Goal: Task Accomplishment & Management: Manage account settings

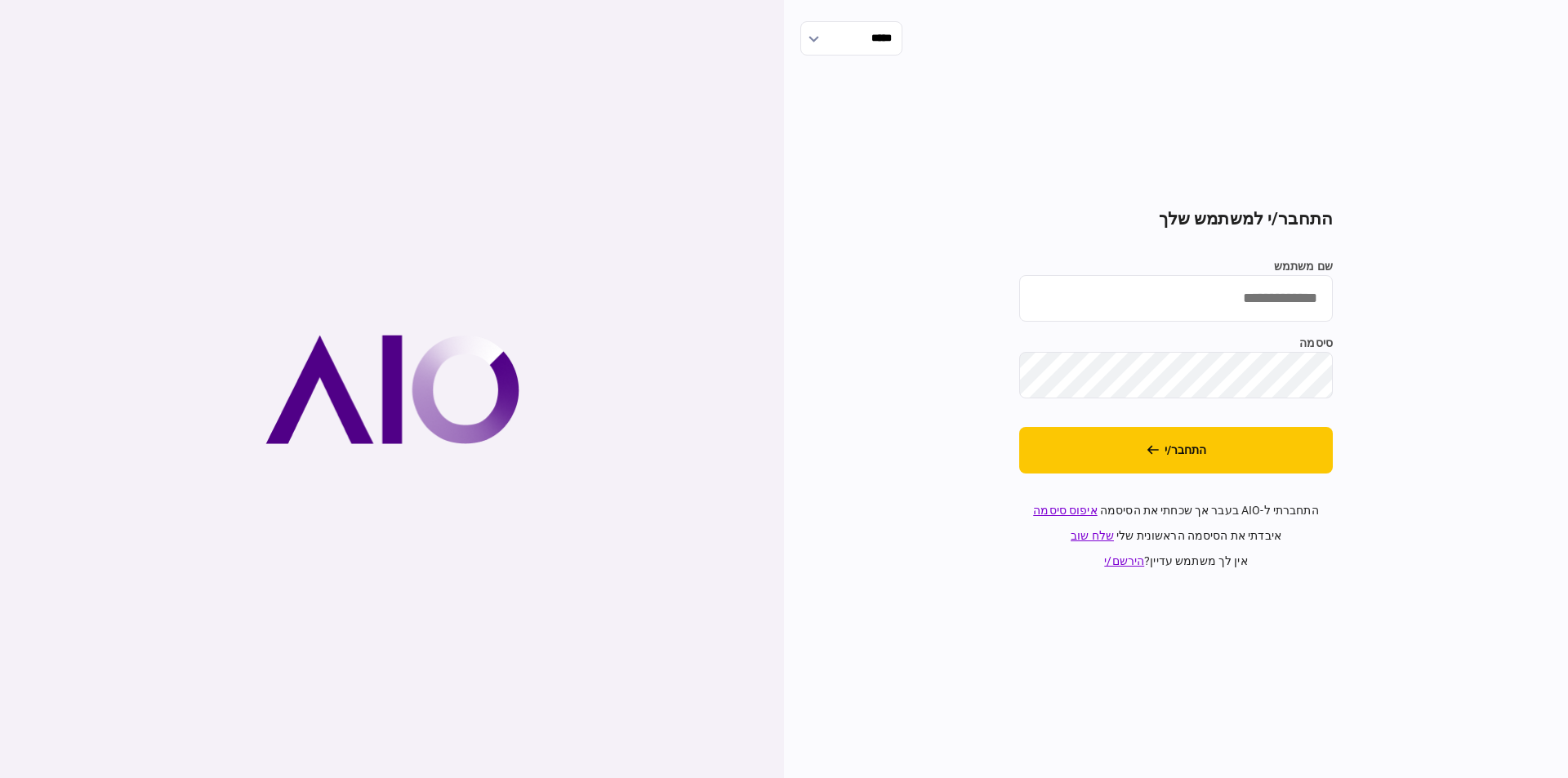
click at [1258, 290] on input "שם משתמש" at bounding box center [1176, 298] width 314 height 47
type input "*********"
click at [1155, 438] on button "התחבר/י" at bounding box center [1176, 450] width 314 height 47
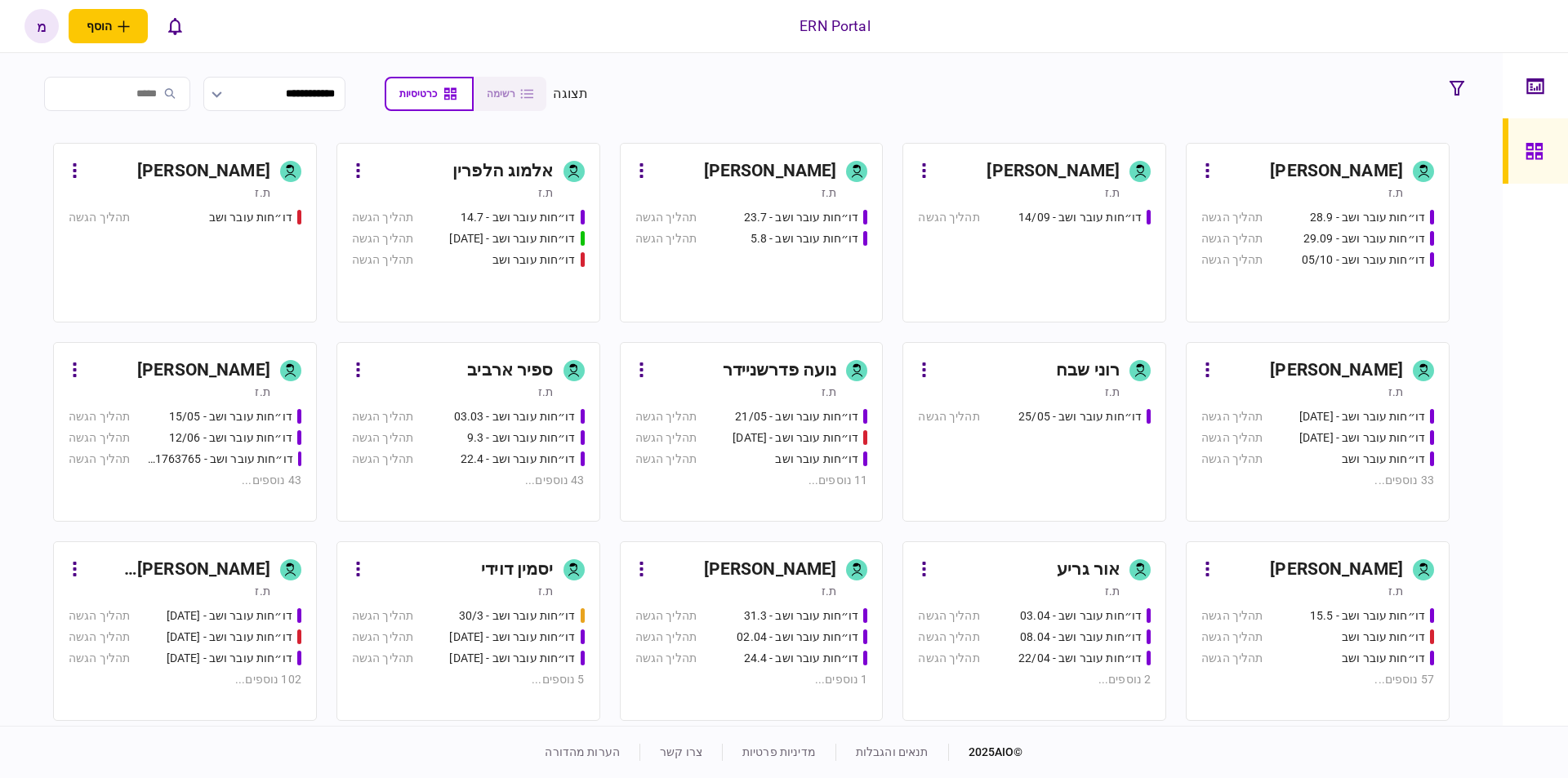
click at [814, 159] on div "[PERSON_NAME]" at bounding box center [770, 171] width 133 height 26
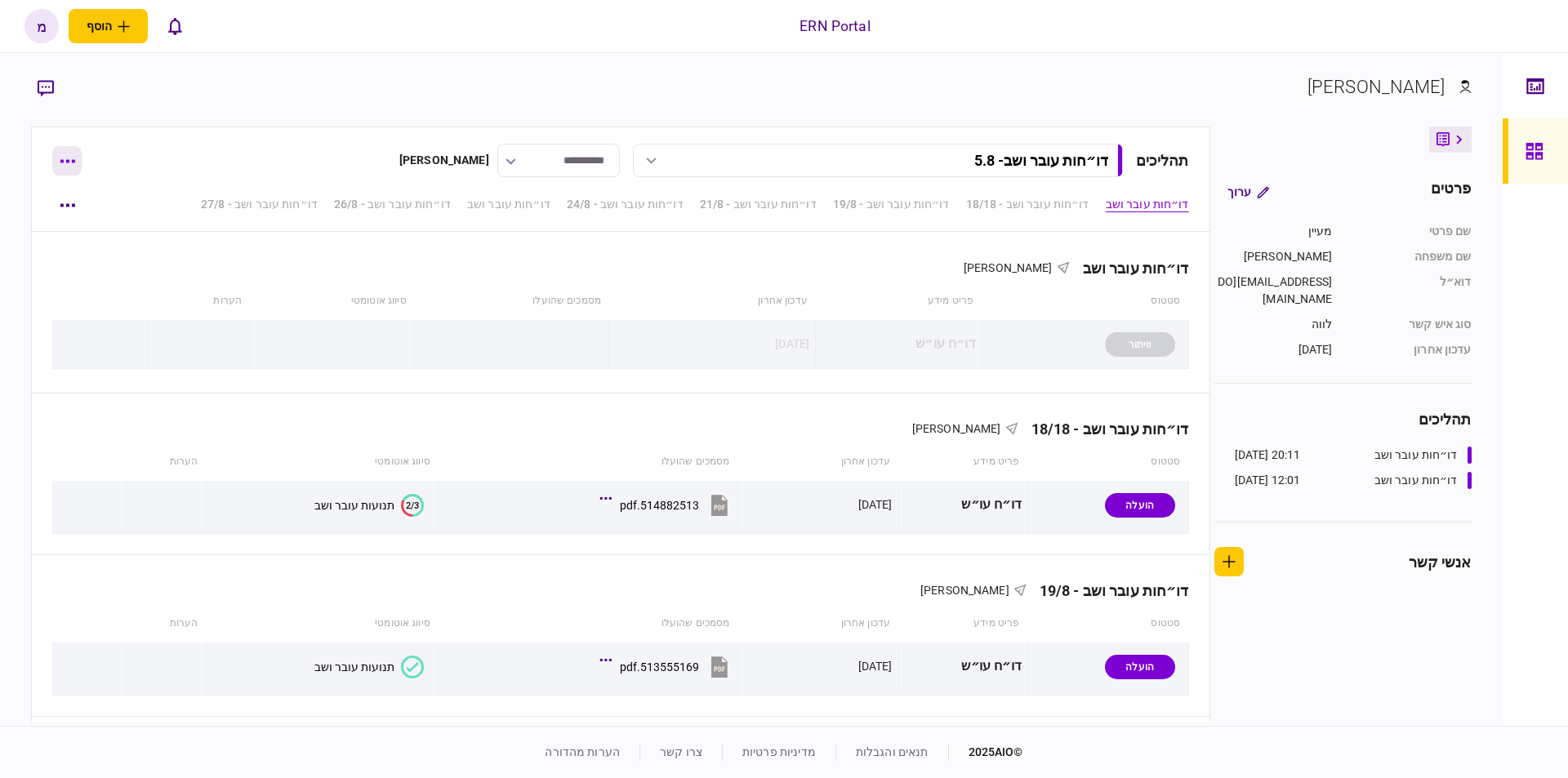
click at [68, 157] on button "button" at bounding box center [66, 161] width 29 height 29
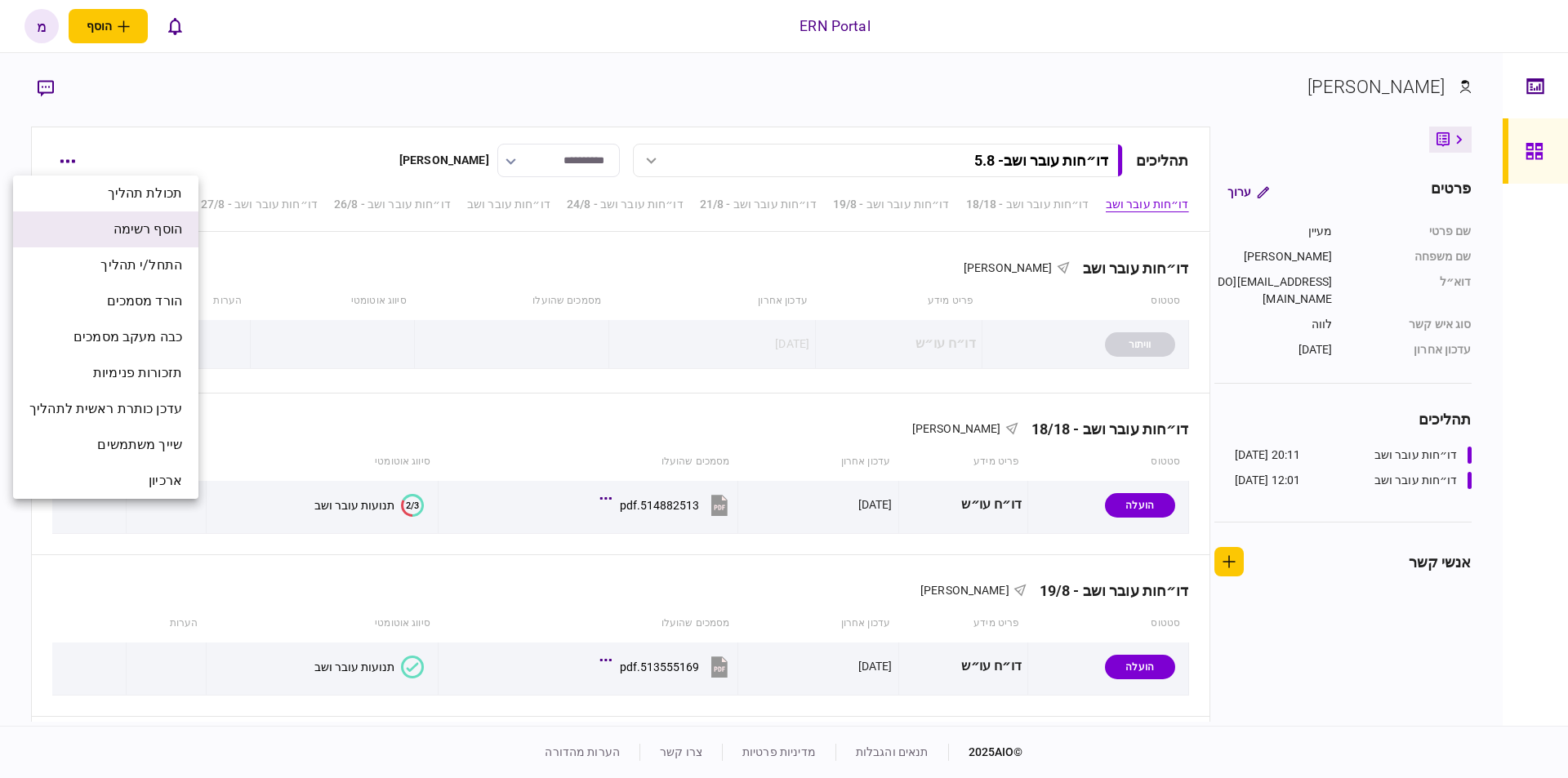
click at [90, 233] on li "הוסף רשימה" at bounding box center [106, 229] width 186 height 36
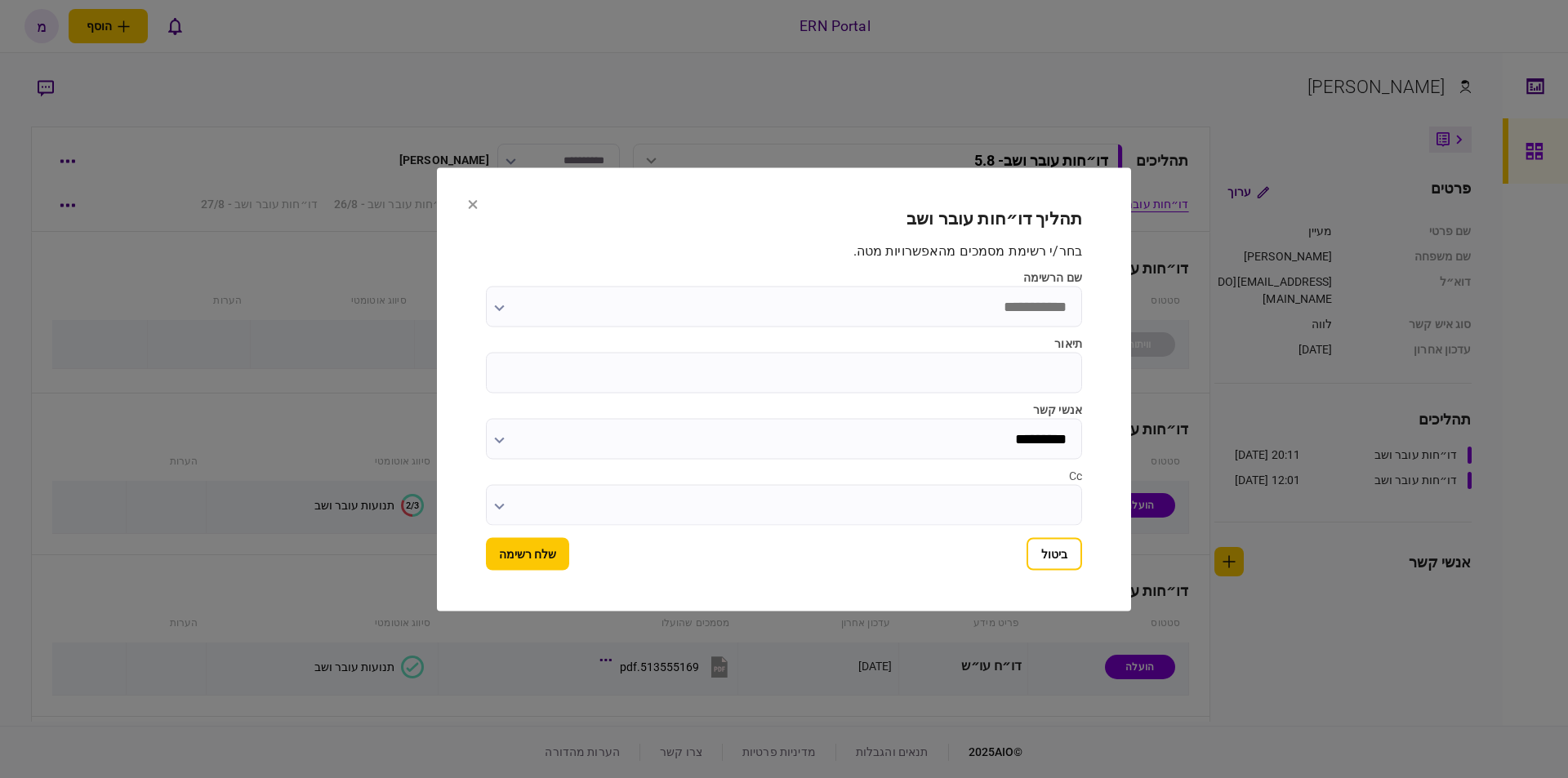
click at [882, 365] on input "תיאור" at bounding box center [784, 373] width 596 height 41
type input "****"
click at [534, 555] on button "שלח רשימה" at bounding box center [527, 553] width 83 height 33
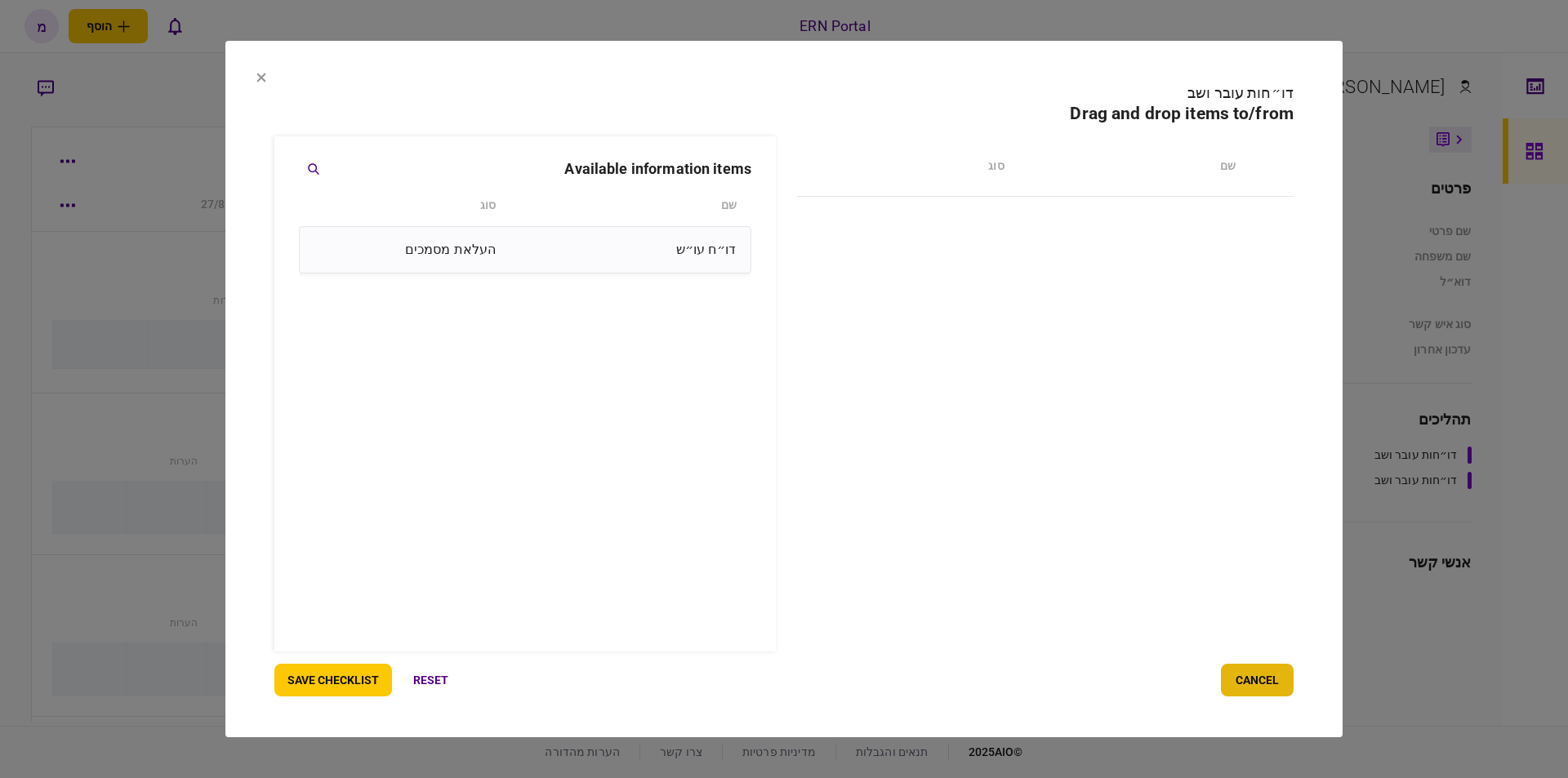
click at [1246, 686] on button "cancel" at bounding box center [1257, 680] width 72 height 33
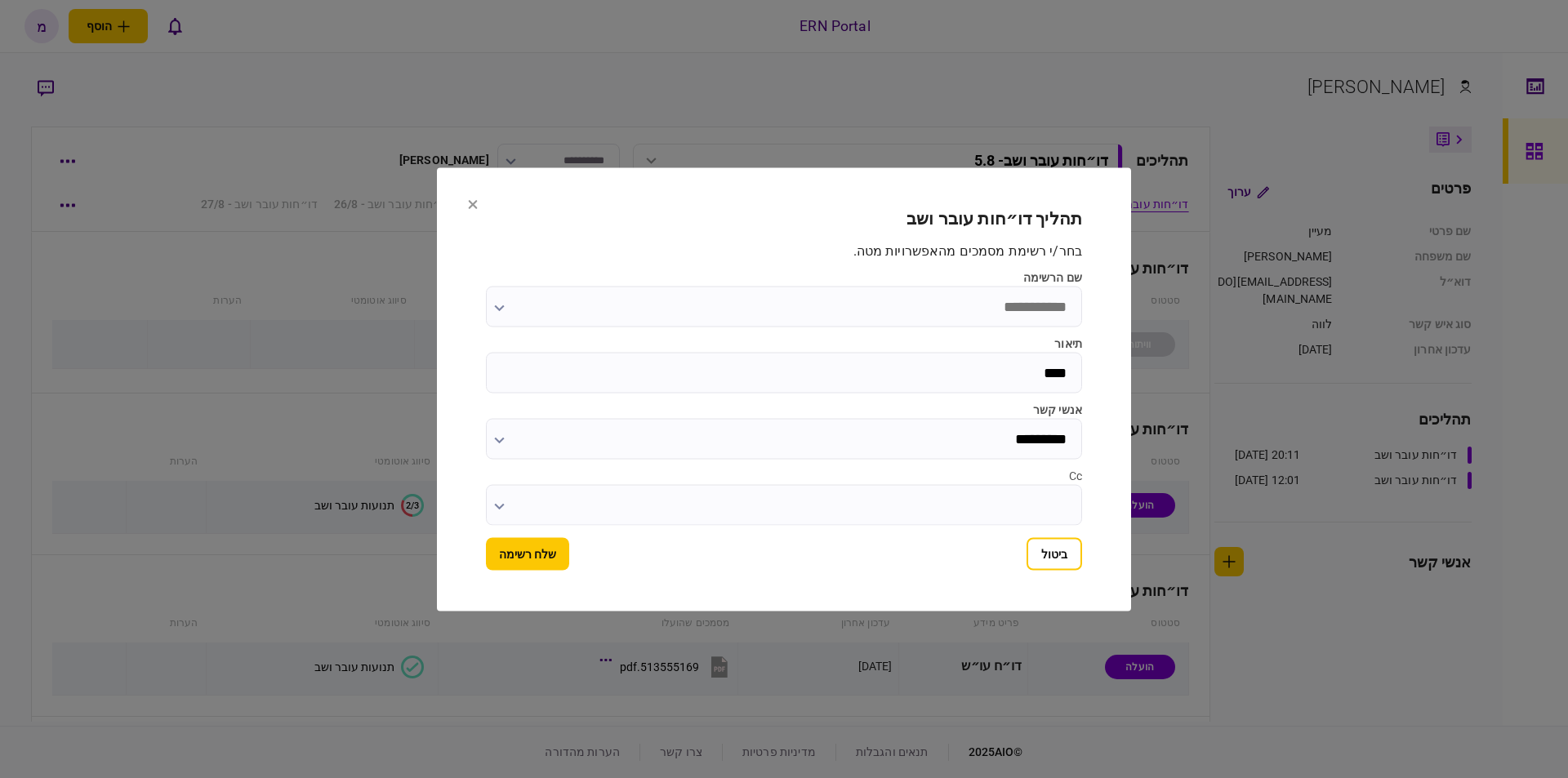
click at [509, 306] on input "שם הרשימה" at bounding box center [784, 306] width 596 height 41
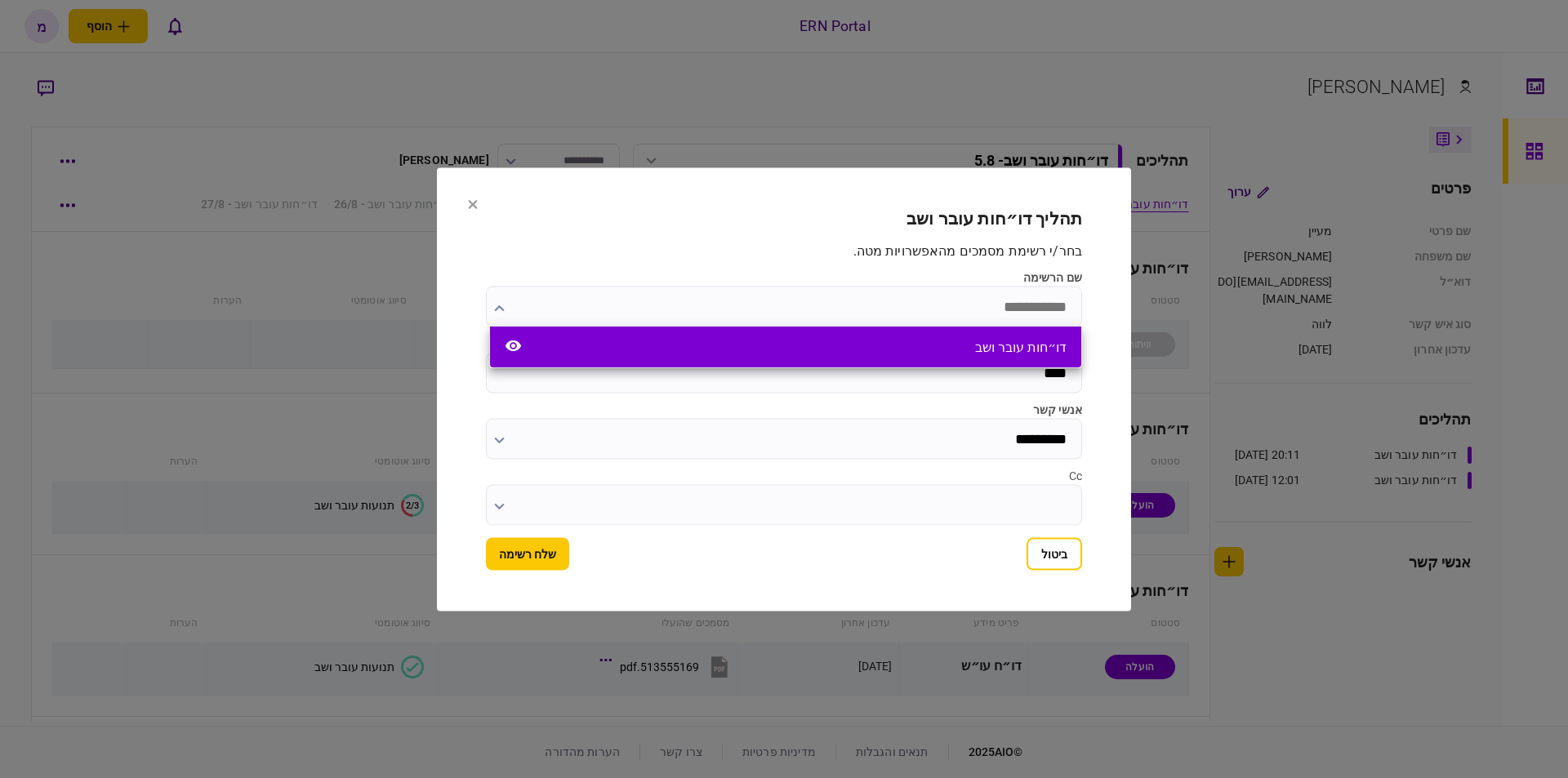
click at [916, 336] on div "דו״חות עובר ושב" at bounding box center [785, 347] width 591 height 41
type input "**********"
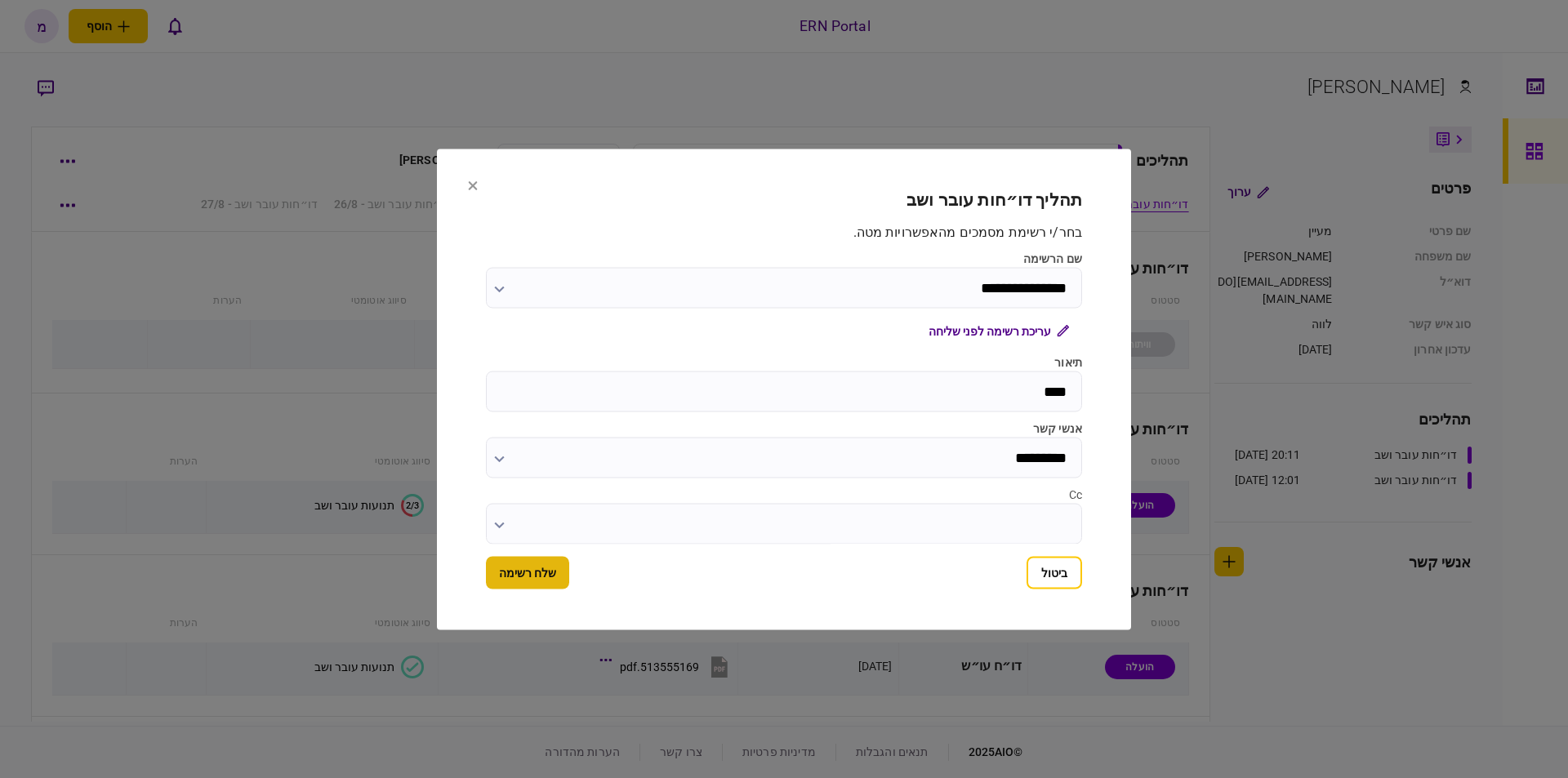
click at [539, 573] on button "שלח רשימה" at bounding box center [527, 572] width 83 height 33
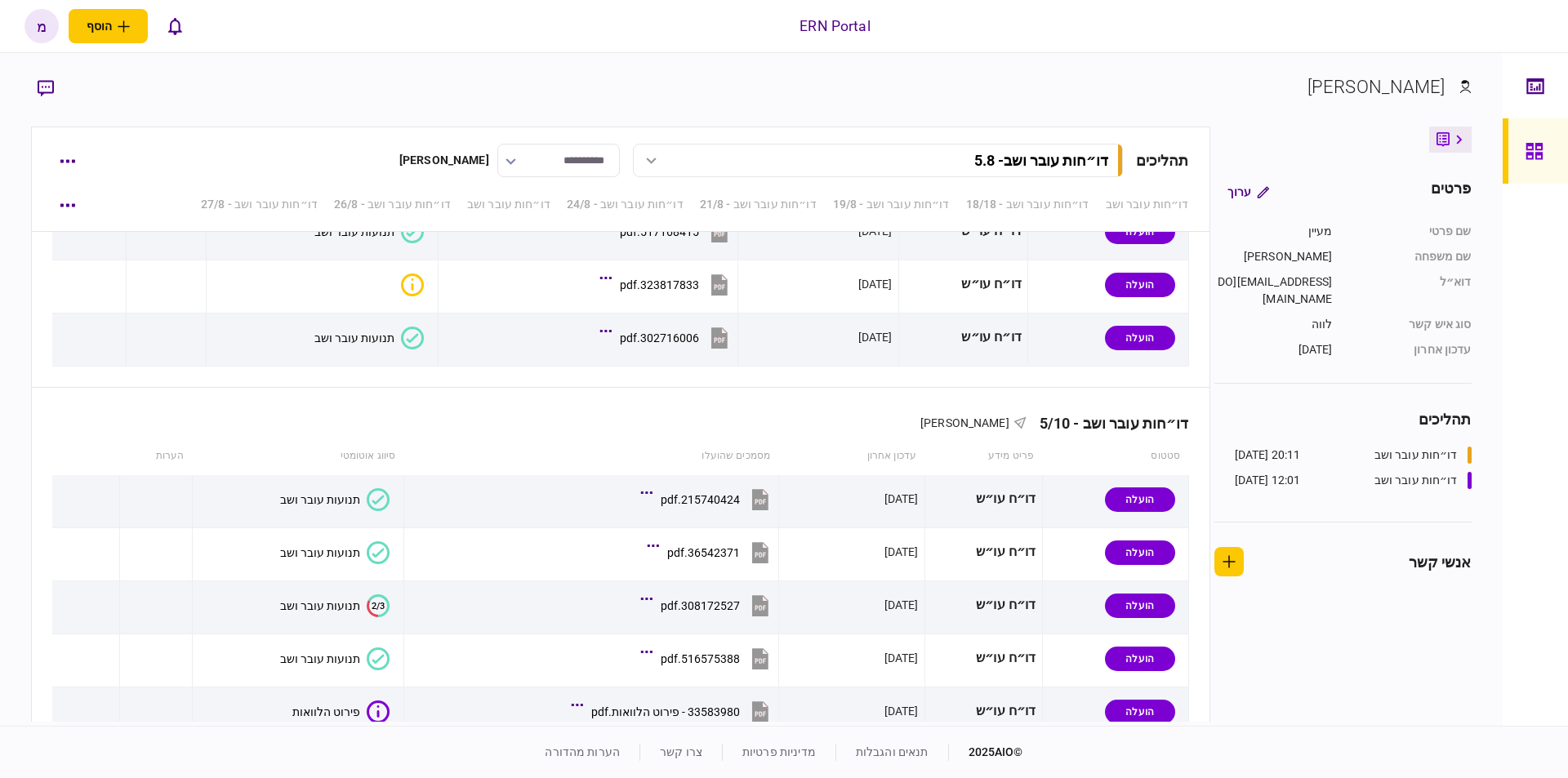
scroll to position [5130, 0]
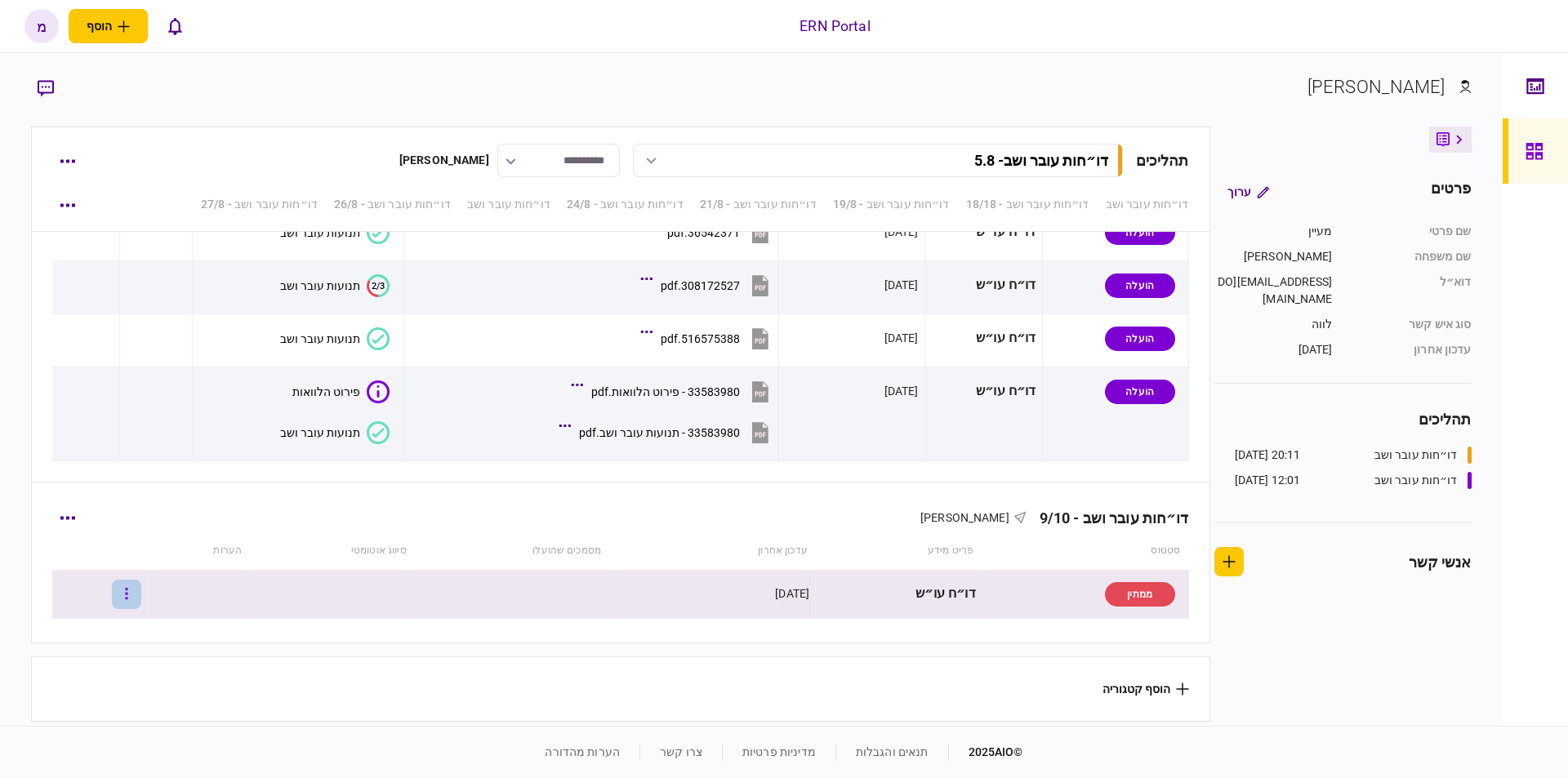
click at [141, 582] on button "button" at bounding box center [126, 593] width 29 height 29
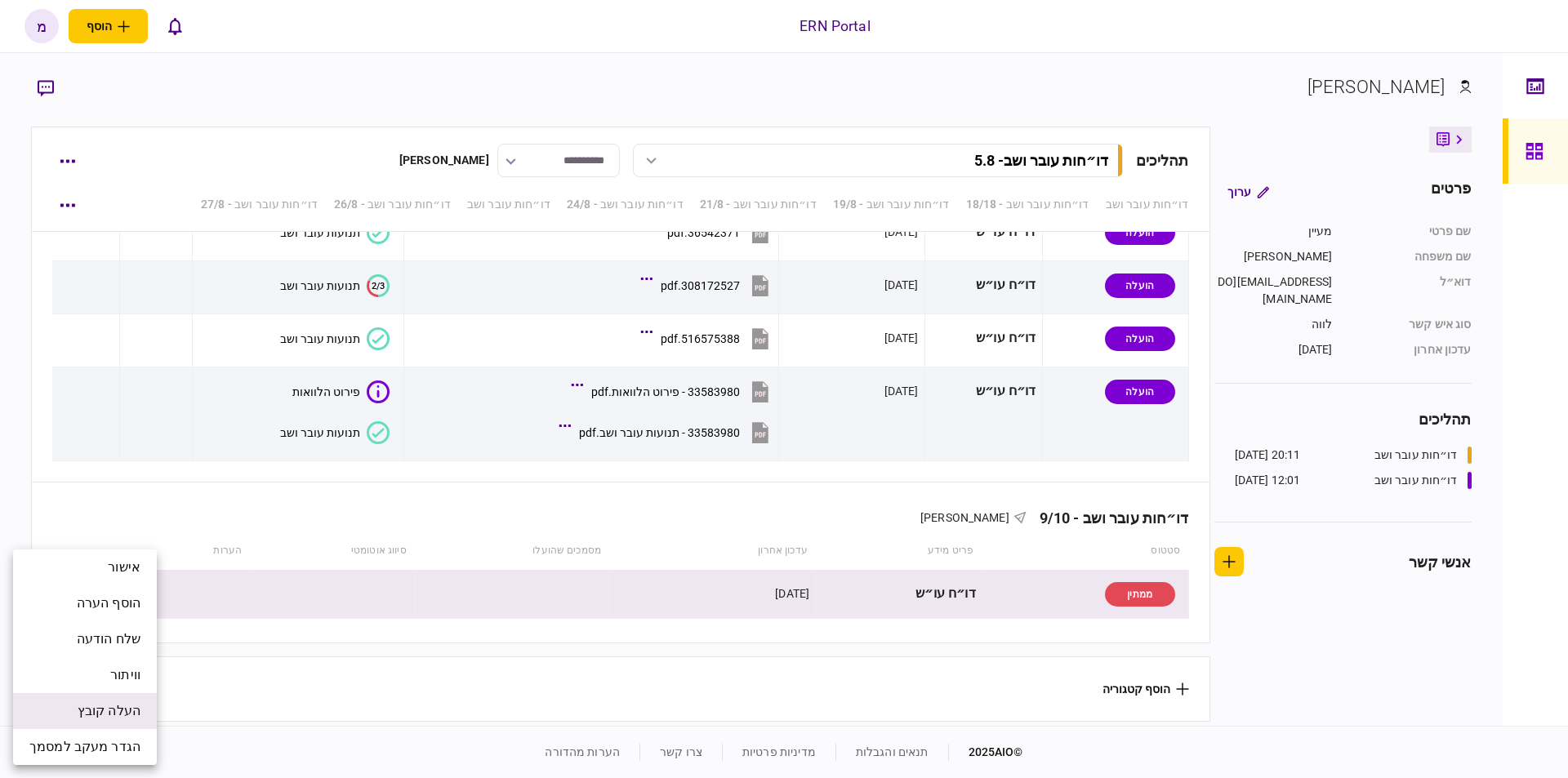
click at [130, 707] on span "העלה קובץ" at bounding box center [109, 711] width 63 height 19
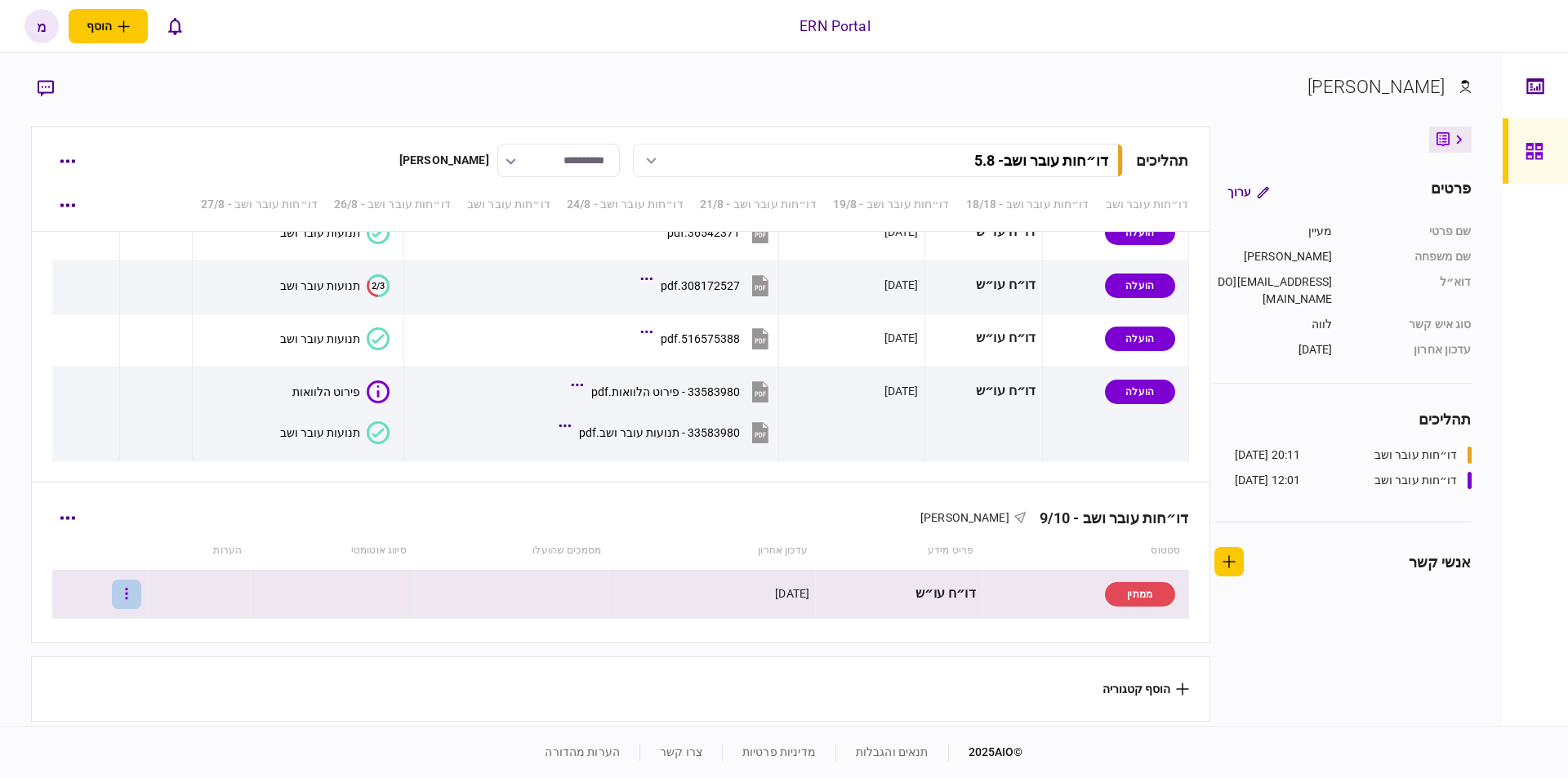
click at [137, 585] on button "button" at bounding box center [126, 593] width 29 height 29
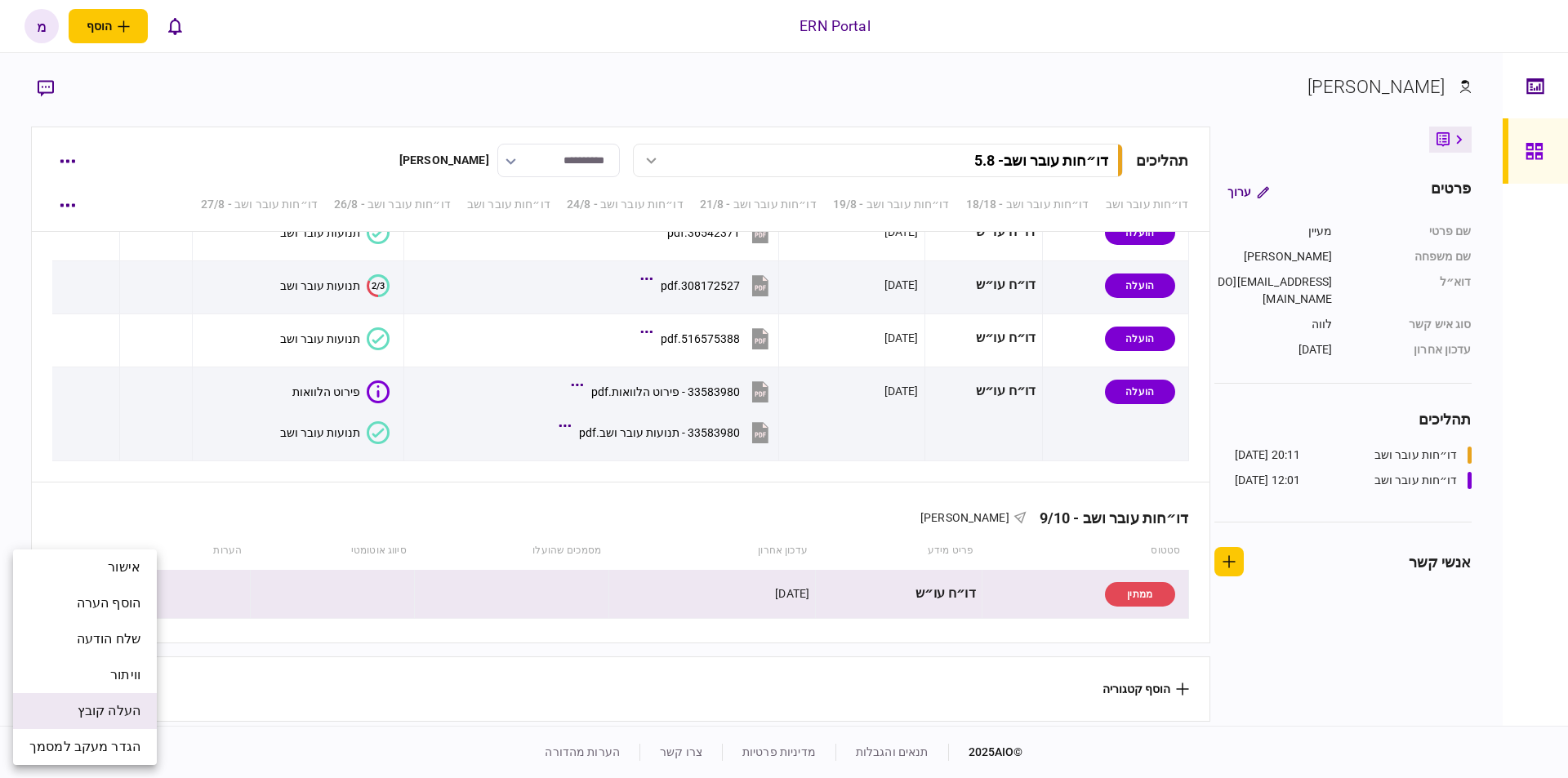
click at [126, 699] on li "העלה קובץ" at bounding box center [85, 711] width 144 height 36
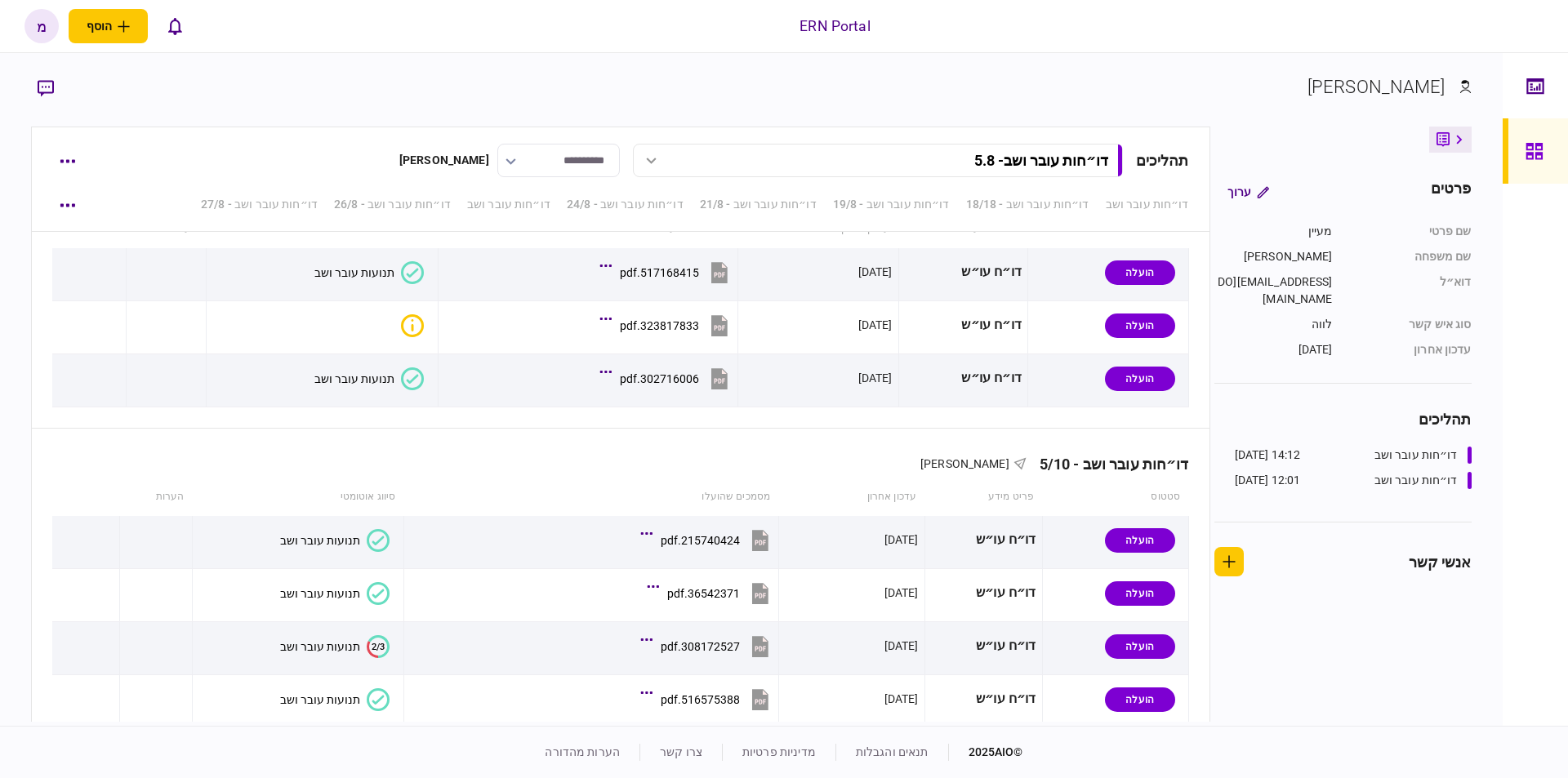
scroll to position [5130, 0]
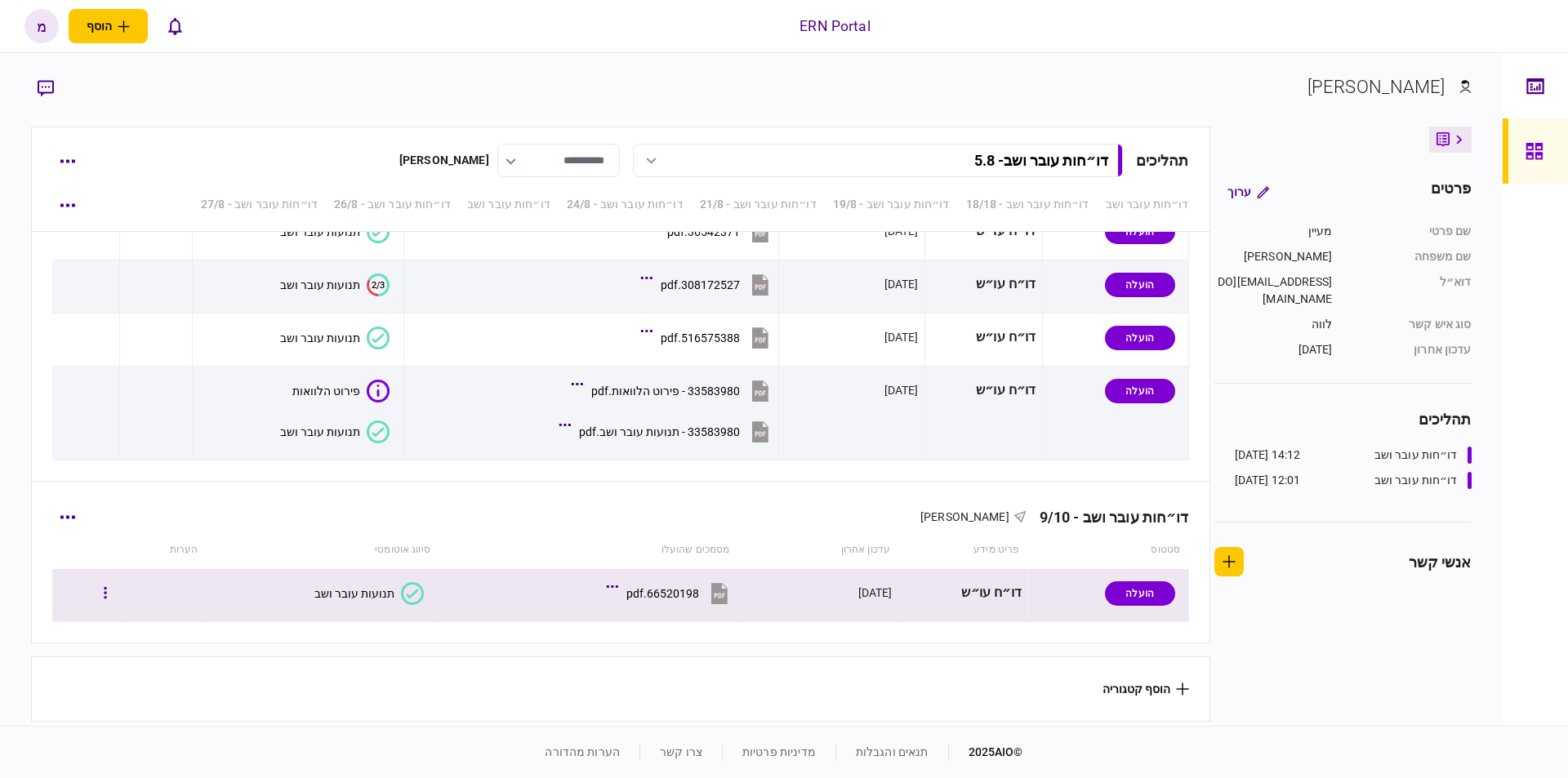
click at [401, 592] on icon at bounding box center [413, 593] width 23 height 23
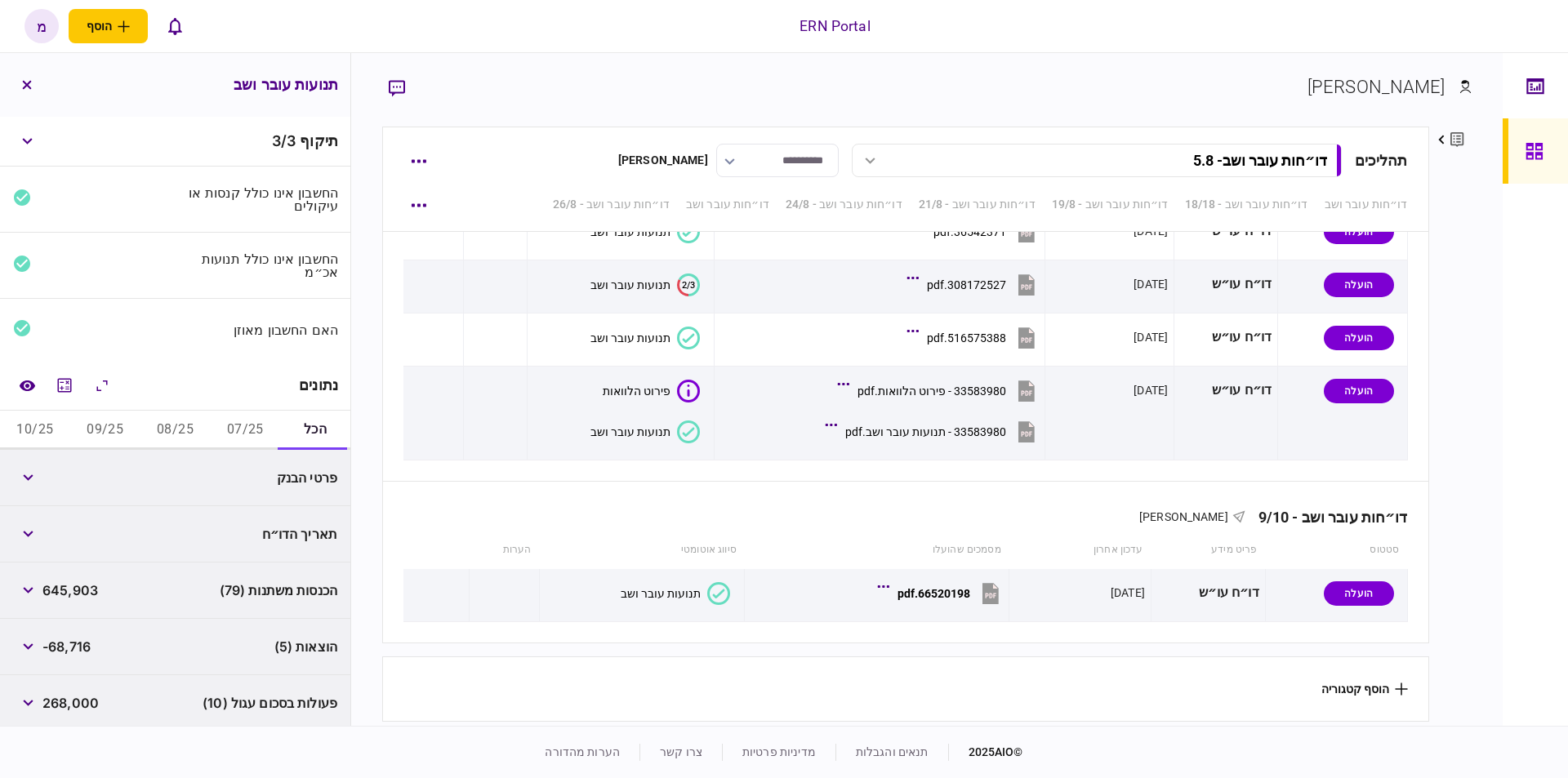
click at [235, 414] on button "07/25" at bounding box center [246, 430] width 71 height 39
click at [57, 380] on button "מחשבון" at bounding box center [64, 385] width 29 height 29
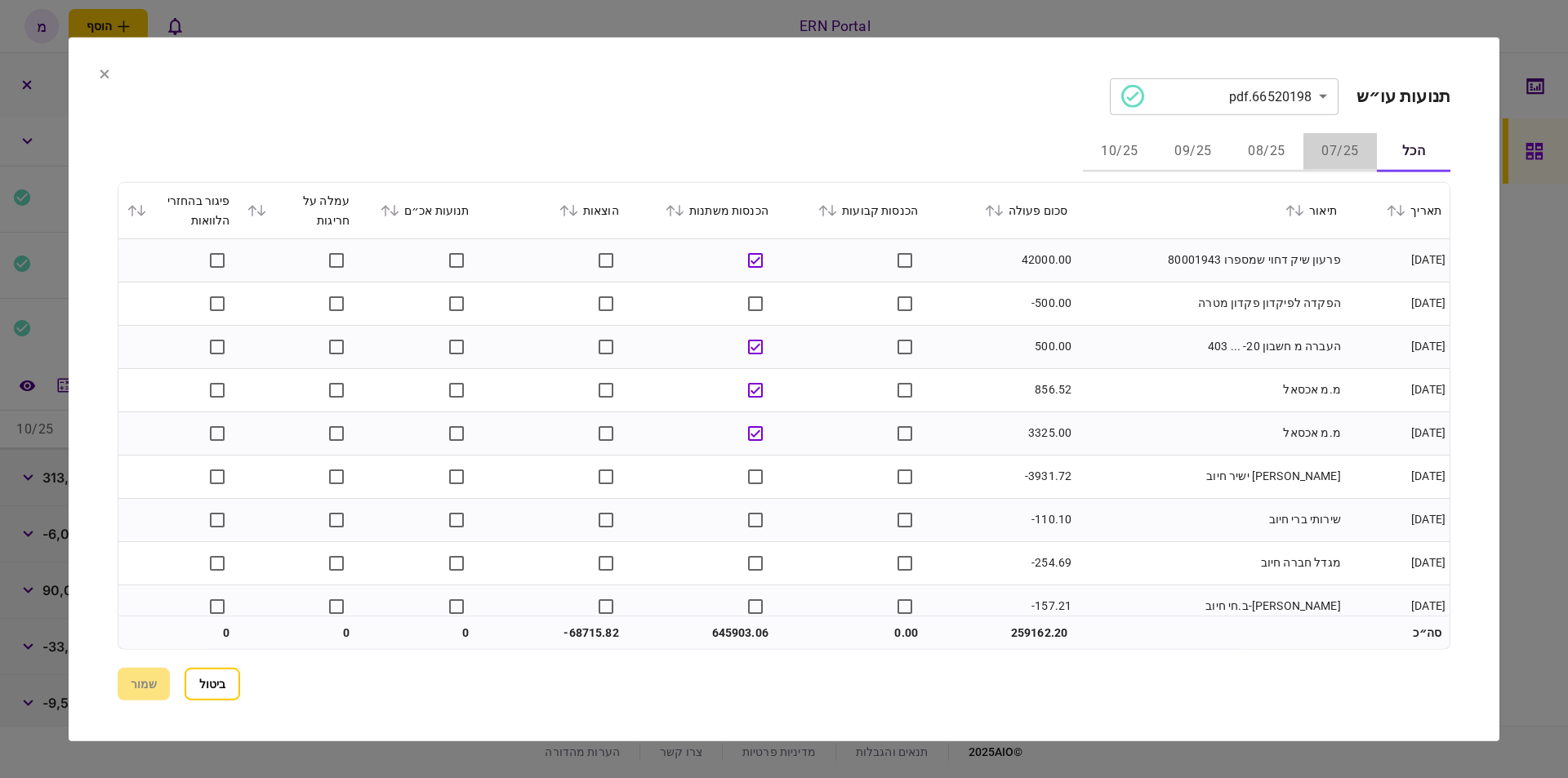
click at [1334, 141] on button "07/25" at bounding box center [1340, 152] width 73 height 39
click at [884, 93] on section "**********" at bounding box center [784, 96] width 1333 height 37
click at [1007, 306] on td "-500.00" at bounding box center [1001, 303] width 149 height 43
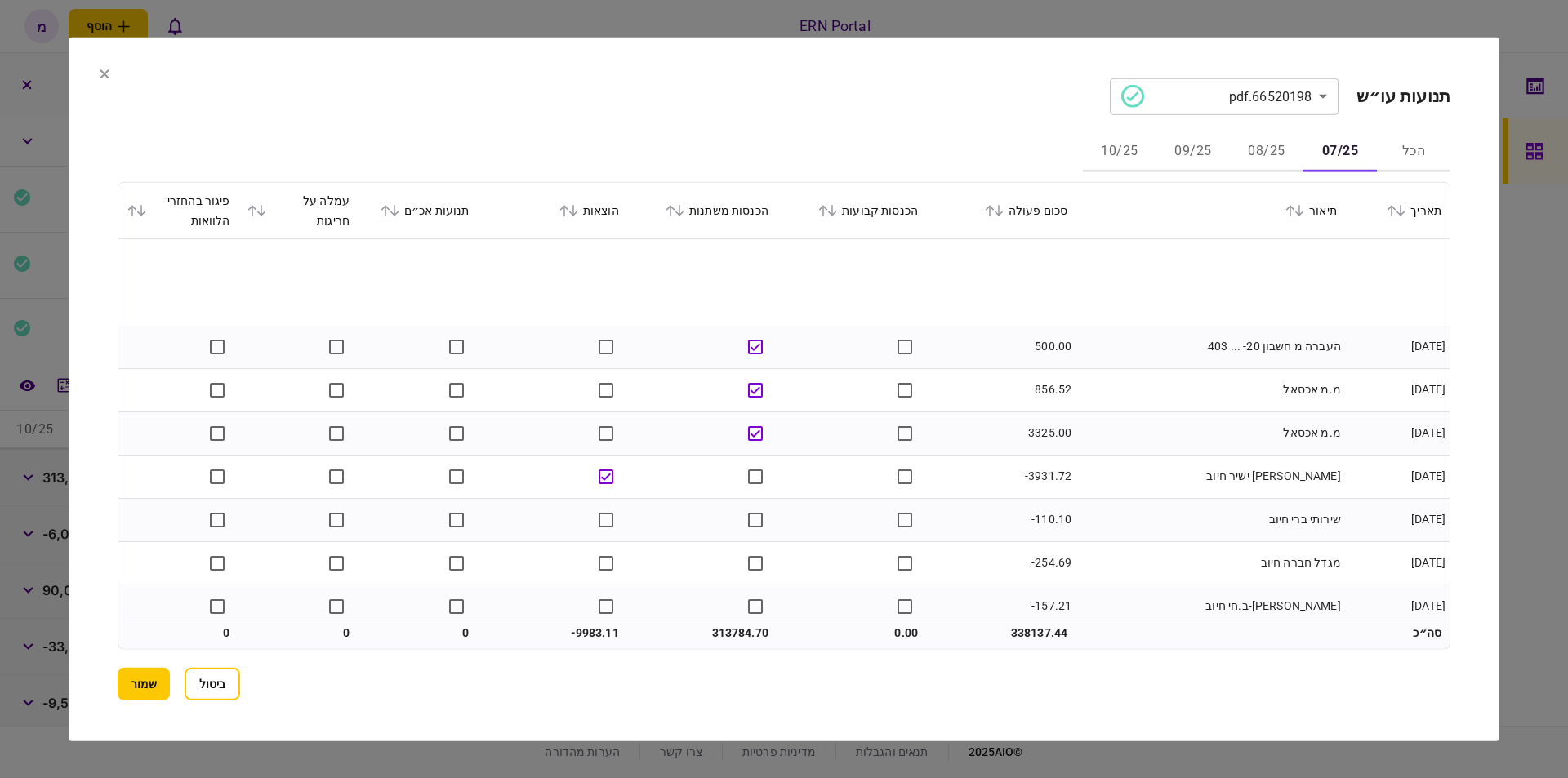
scroll to position [92, 0]
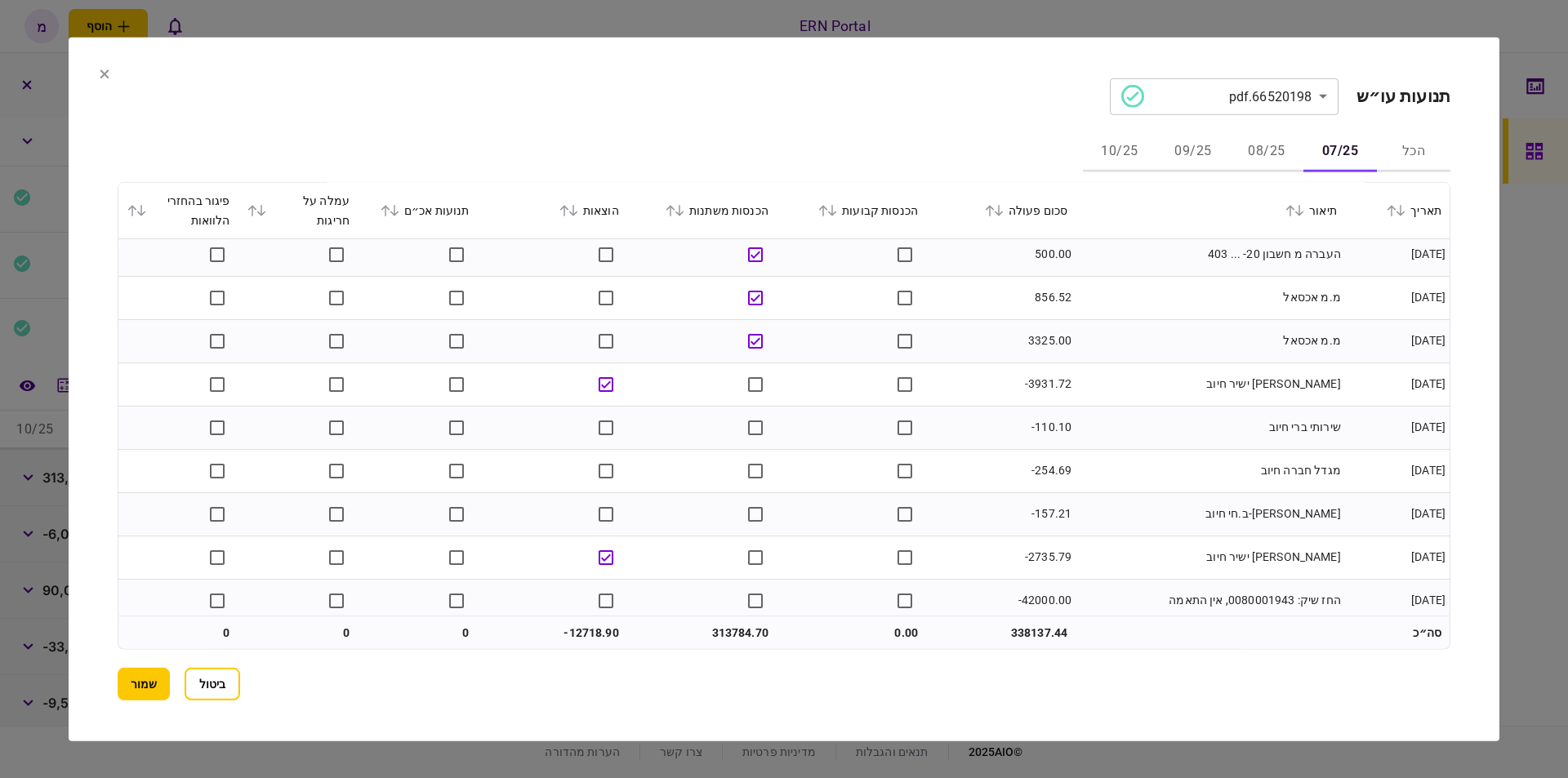
click at [960, 495] on td "-157.21" at bounding box center [1001, 514] width 149 height 43
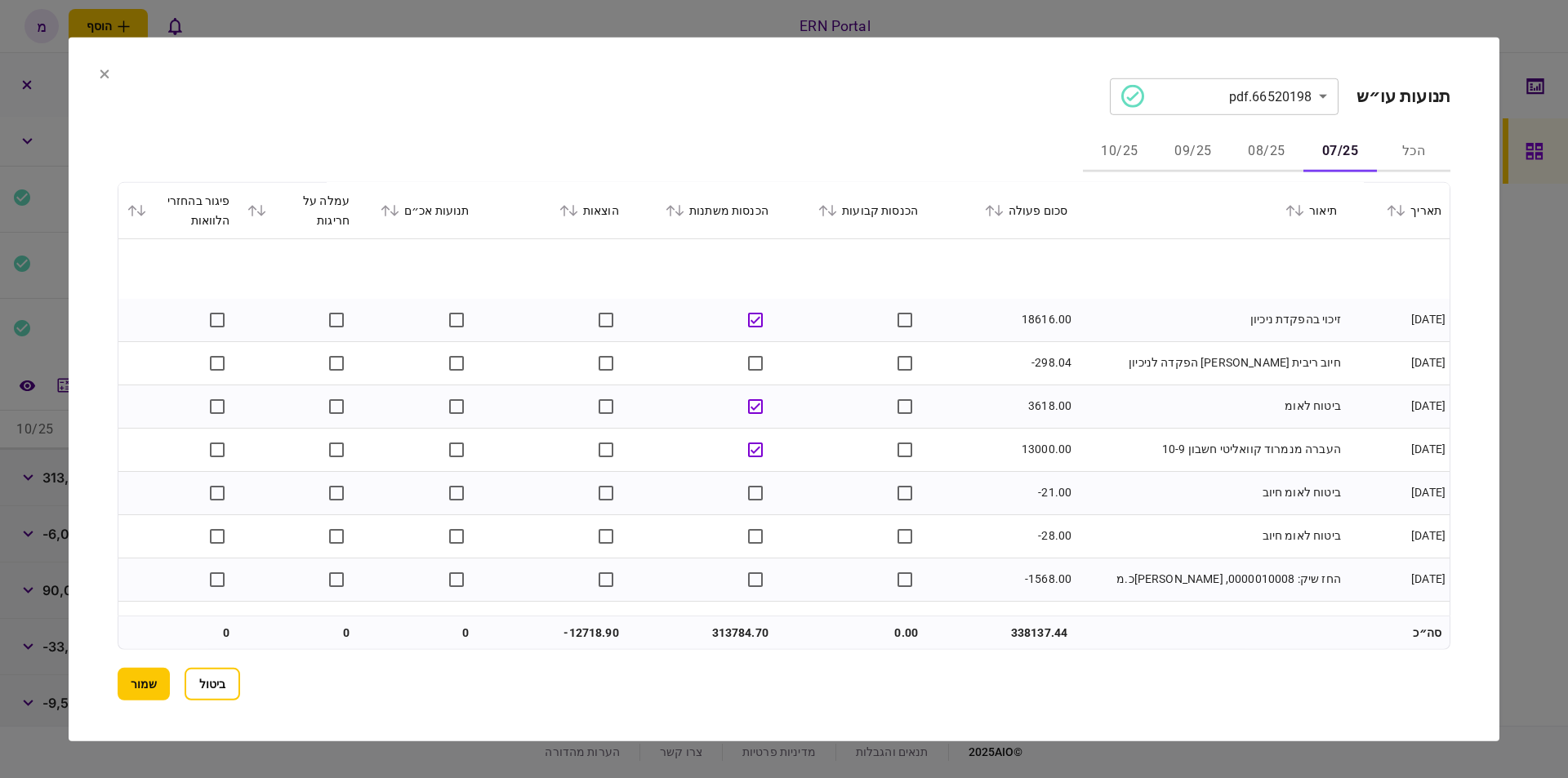
scroll to position [1851, 0]
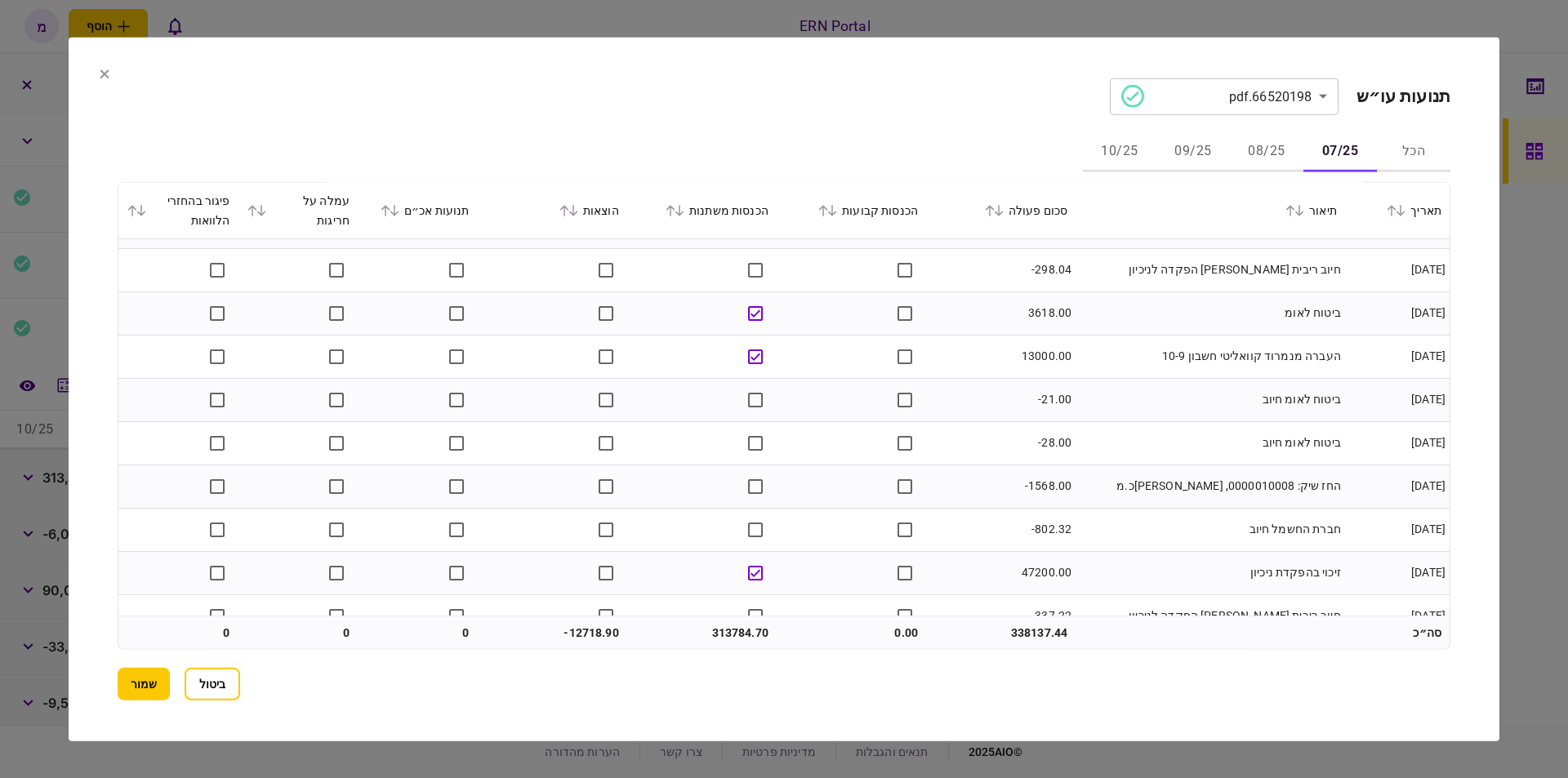
click at [1123, 483] on td "החז שיק: 0000010008, א.כ.מ" at bounding box center [1210, 486] width 269 height 43
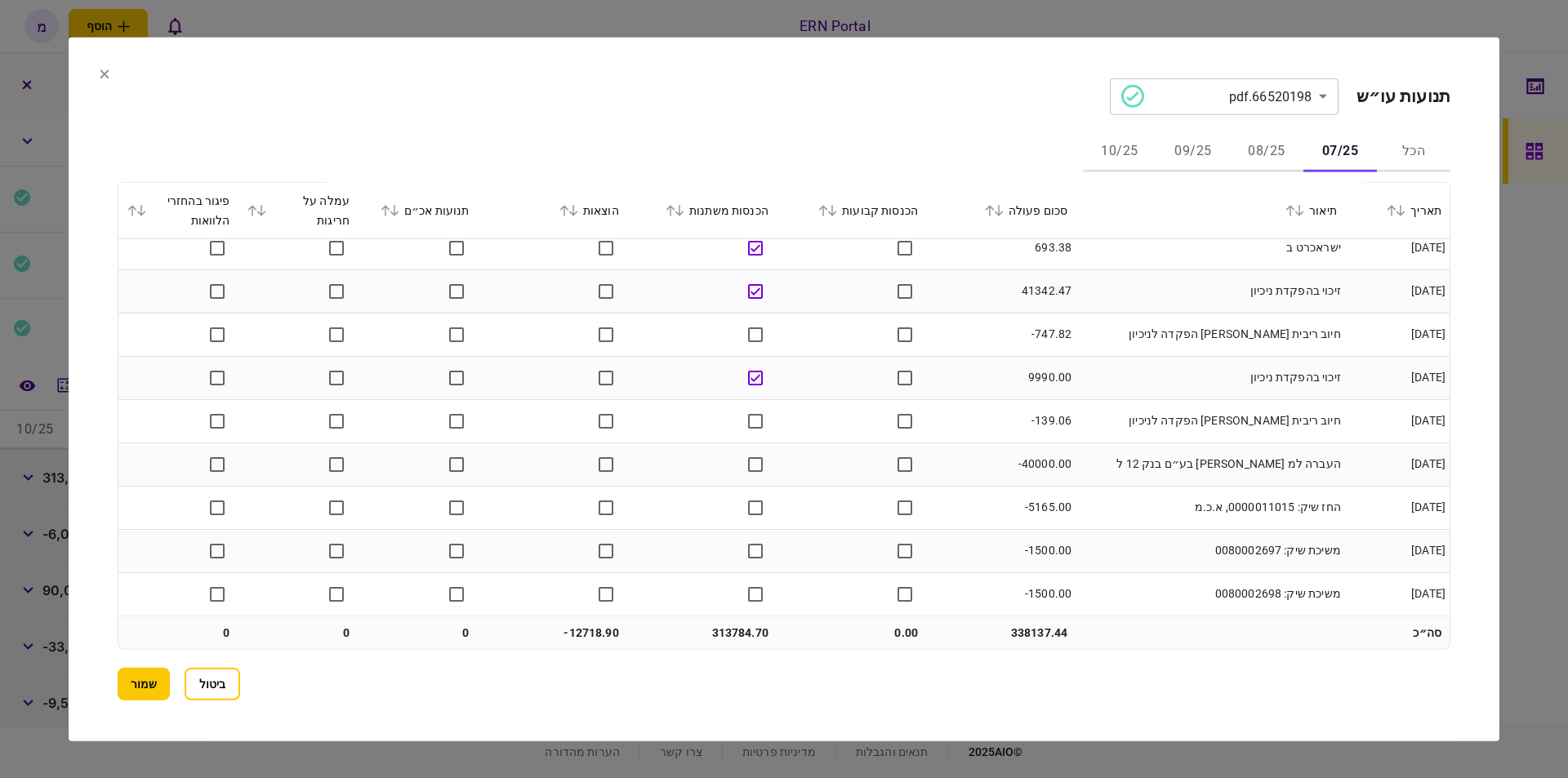
scroll to position [3347, 0]
click at [718, 638] on td "313784.70" at bounding box center [701, 632] width 149 height 33
copy td "313784.70"
click at [733, 635] on td "313784.70" at bounding box center [701, 632] width 149 height 33
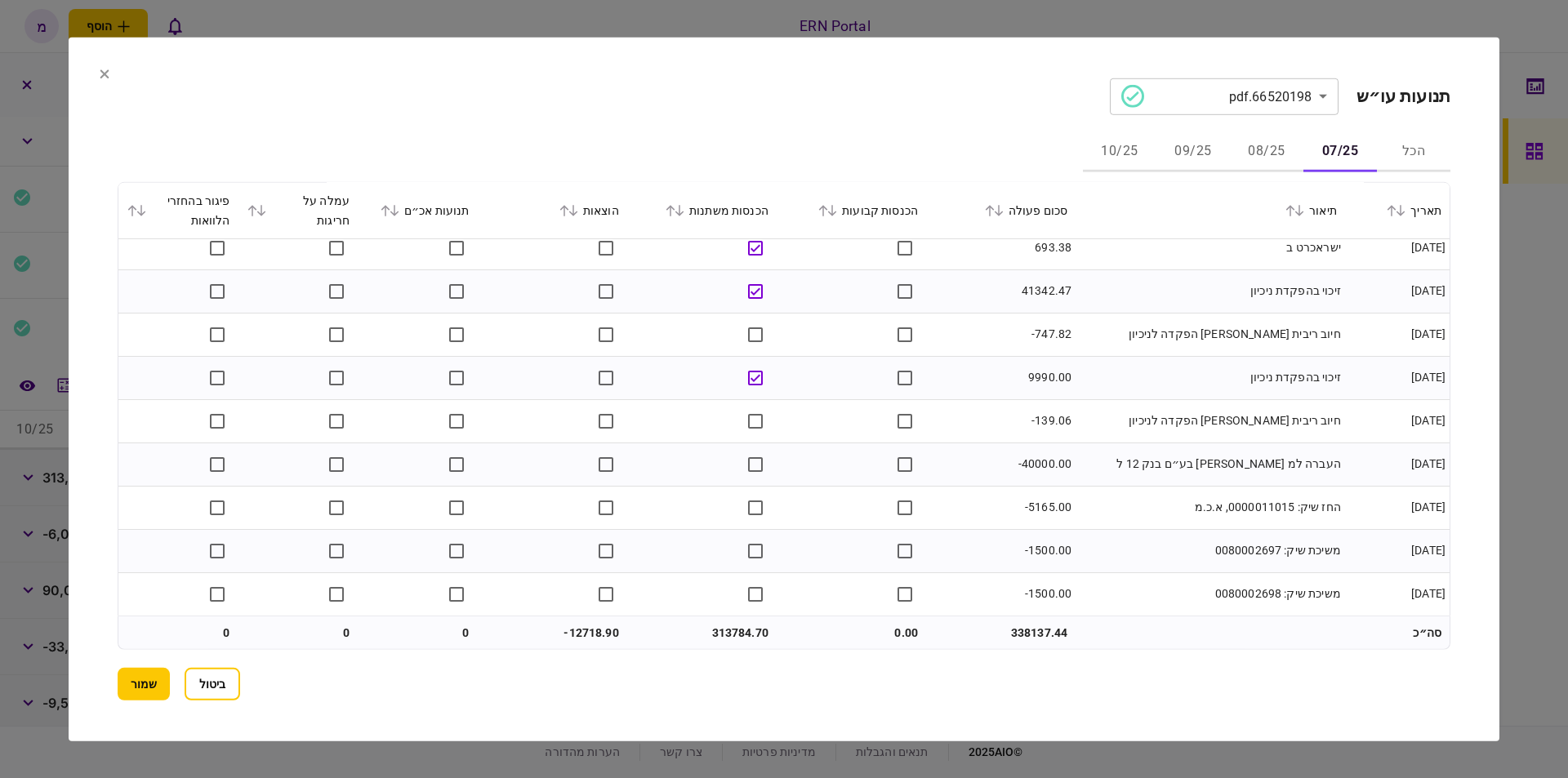
click at [733, 635] on td "313784.70" at bounding box center [701, 632] width 149 height 33
click at [585, 633] on td "-12718.90" at bounding box center [552, 632] width 149 height 33
copy td "12718.90"
click at [726, 631] on td "313784.70" at bounding box center [701, 632] width 149 height 33
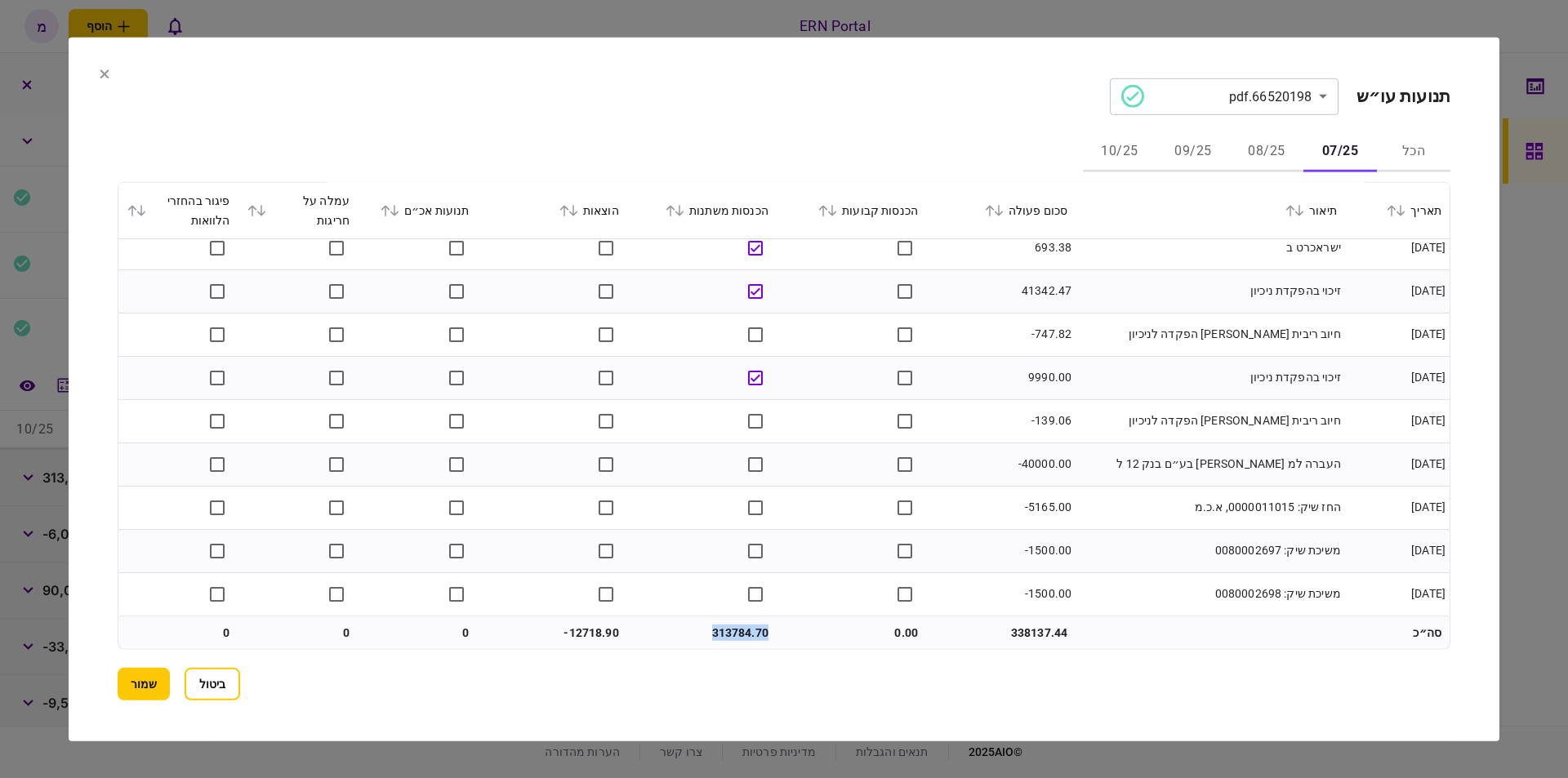
click at [726, 631] on td "313784.70" at bounding box center [701, 632] width 149 height 33
copy td "313784.70"
click at [603, 625] on td "-12718.90" at bounding box center [552, 632] width 149 height 33
copy td "12718.90"
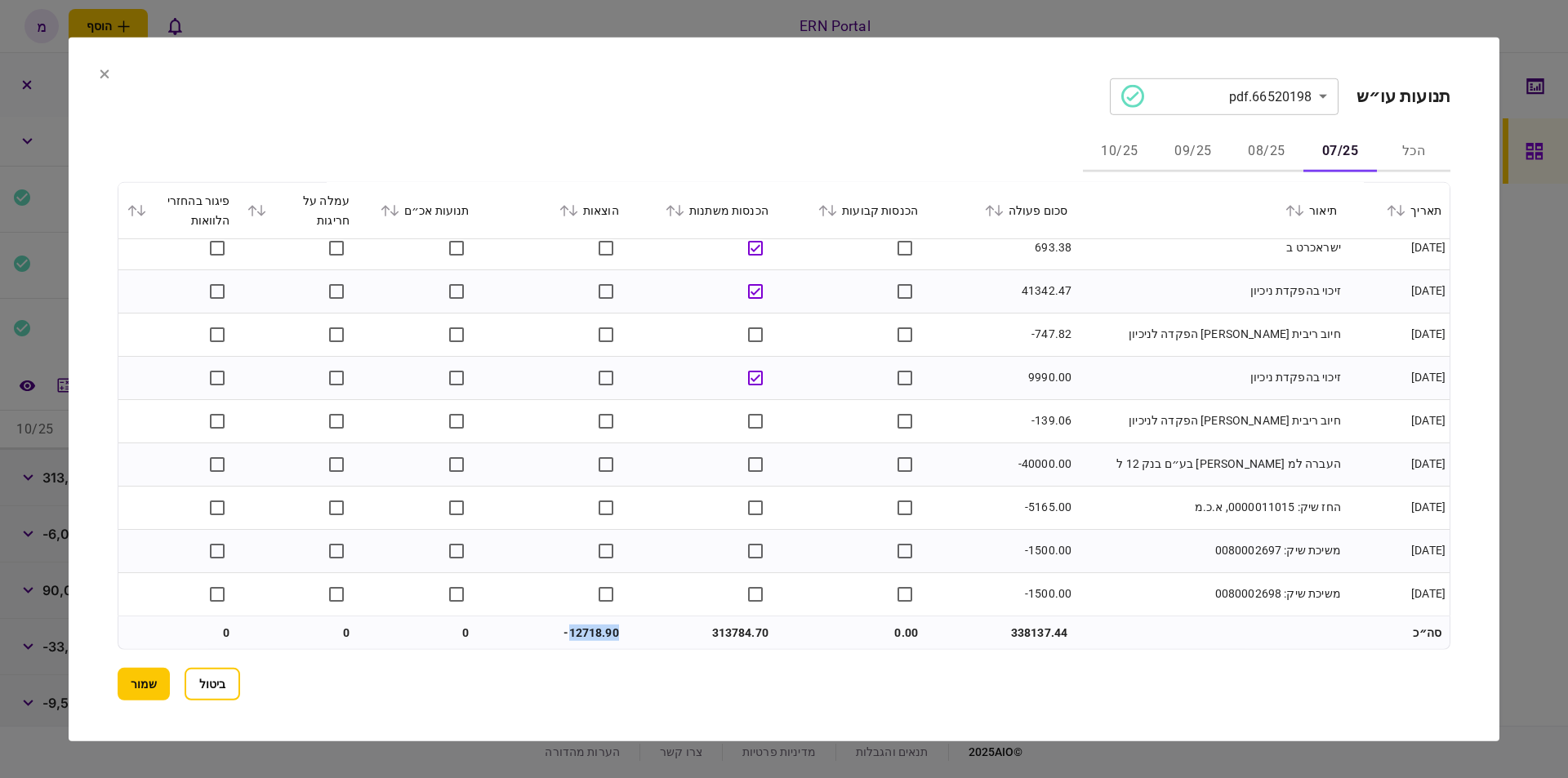
click at [1266, 150] on button "08/25" at bounding box center [1267, 152] width 73 height 39
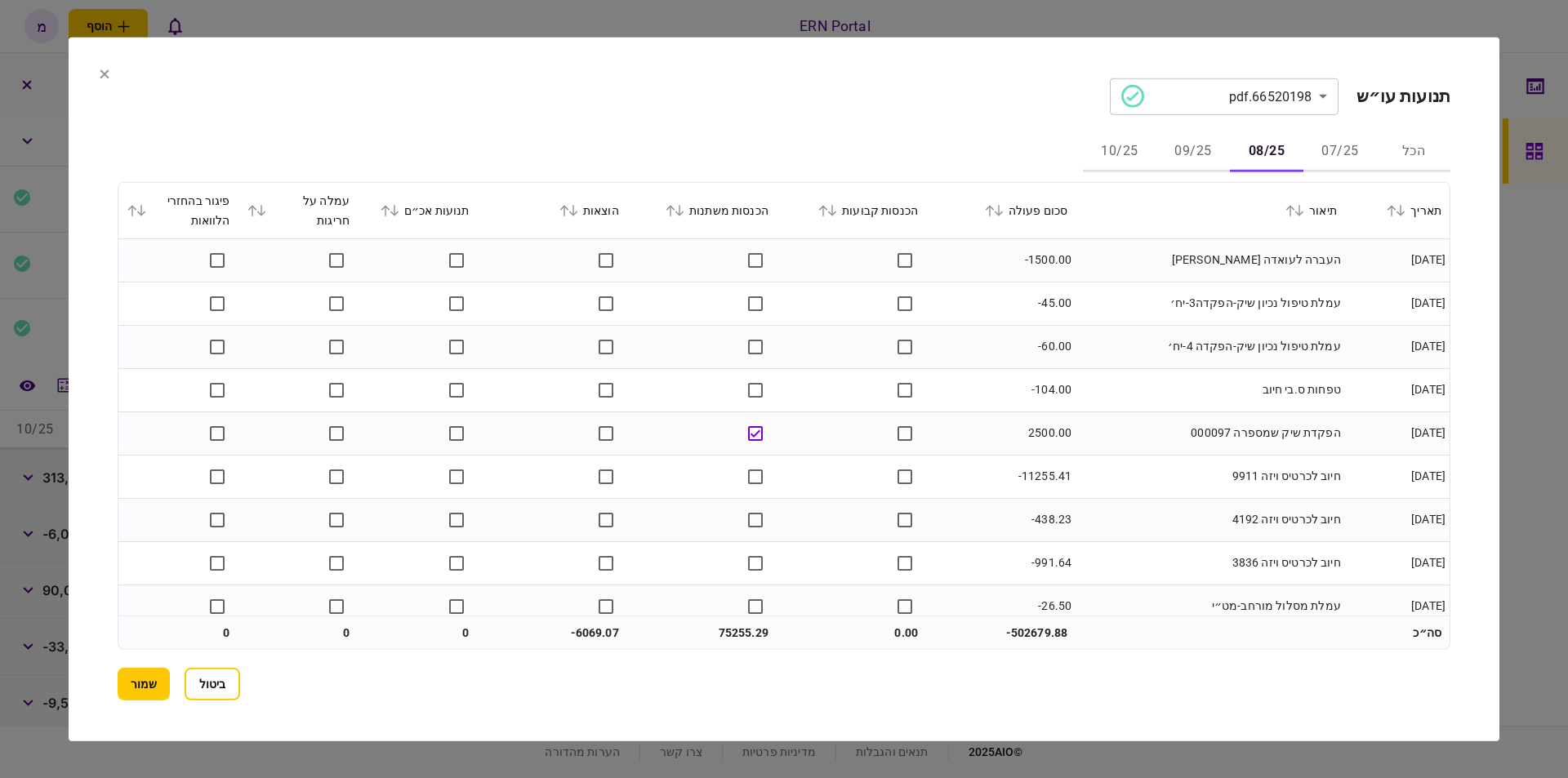
drag, startPoint x: 949, startPoint y: 95, endPoint x: 937, endPoint y: 227, distance: 132.5
click at [949, 97] on section "**********" at bounding box center [784, 96] width 1333 height 37
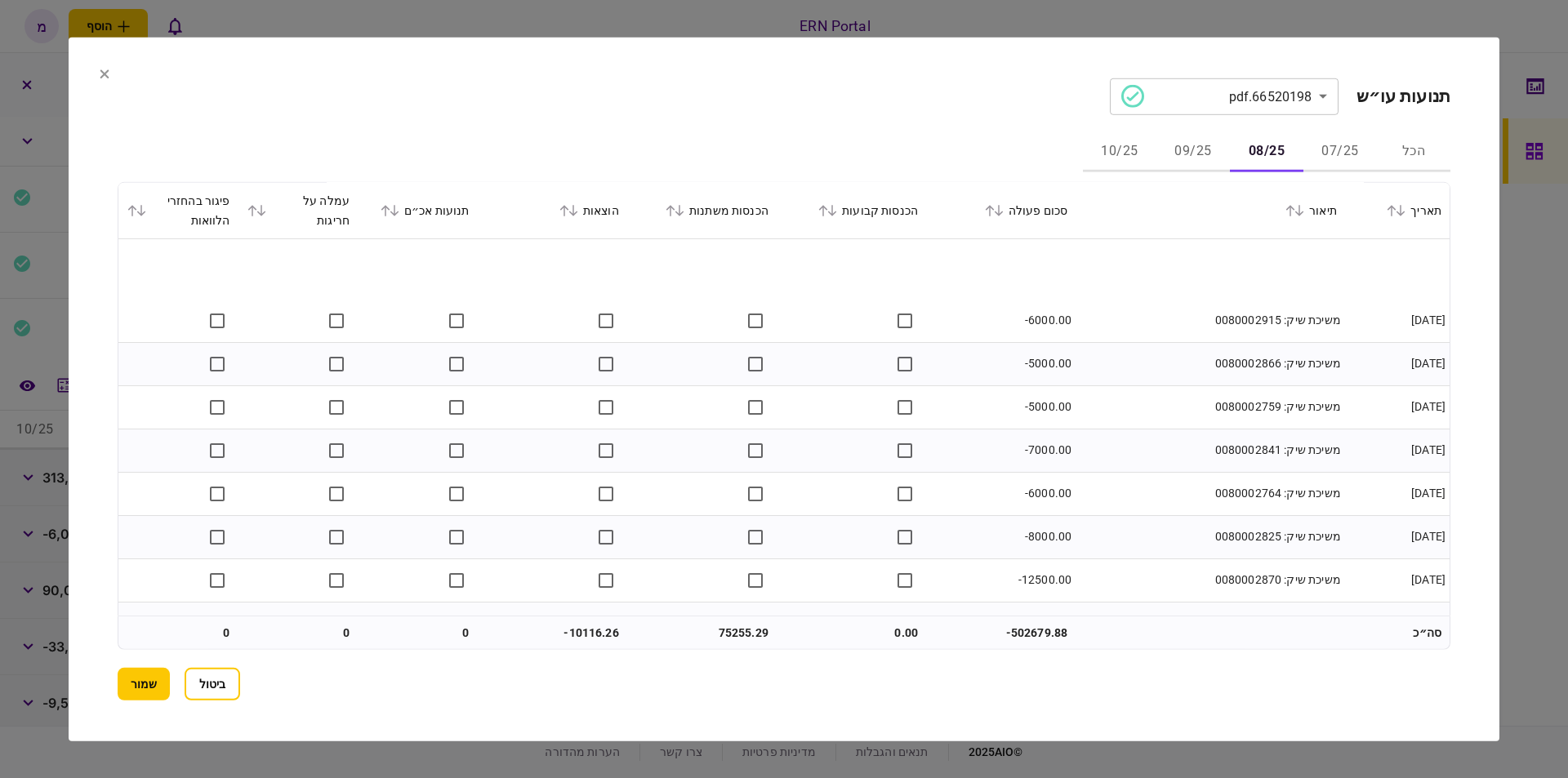
scroll to position [2525, 0]
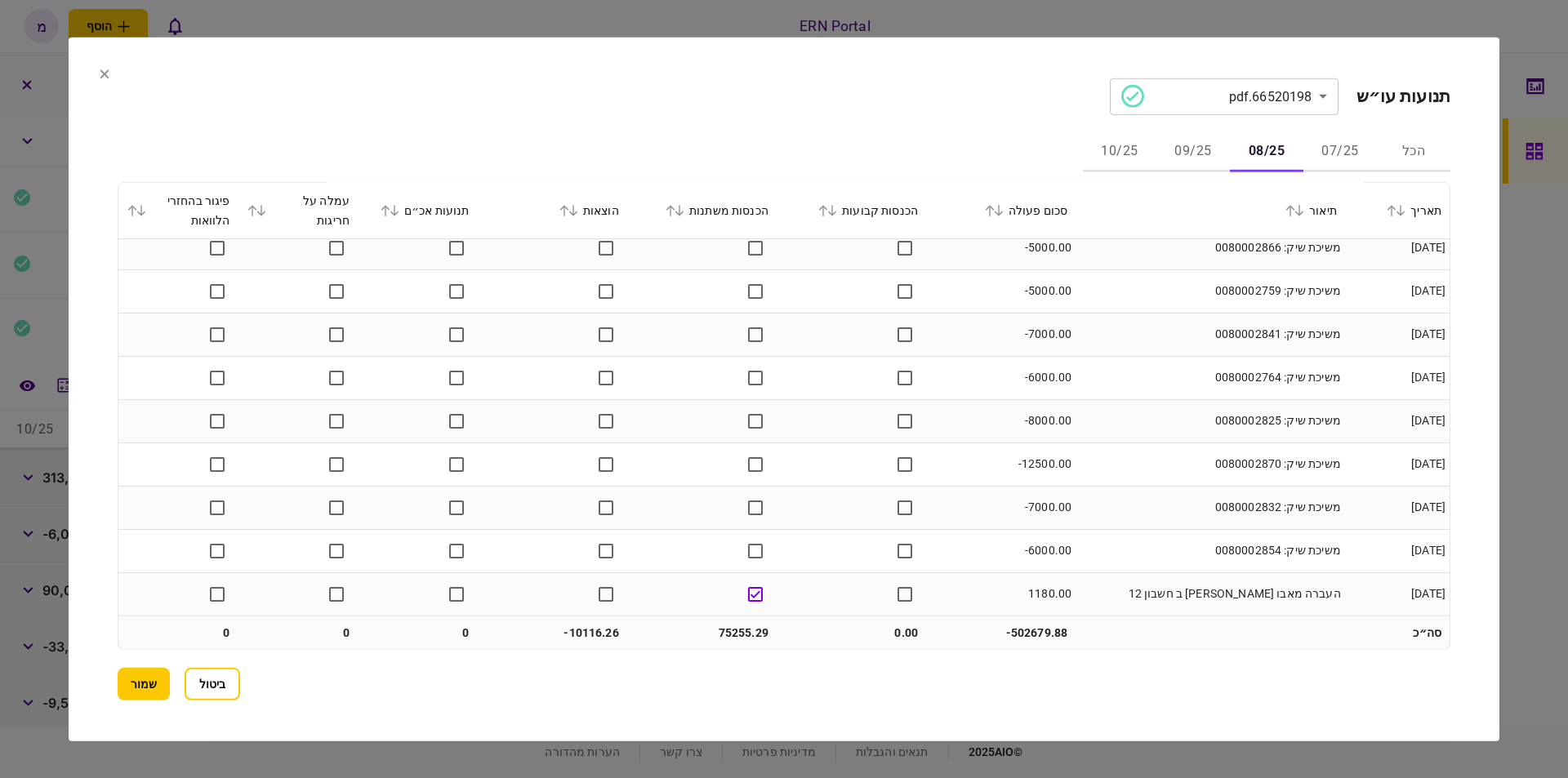
click at [731, 624] on td "75255.29" at bounding box center [701, 632] width 149 height 33
copy td "75255.29"
click at [595, 623] on td "-10116.26" at bounding box center [552, 632] width 149 height 33
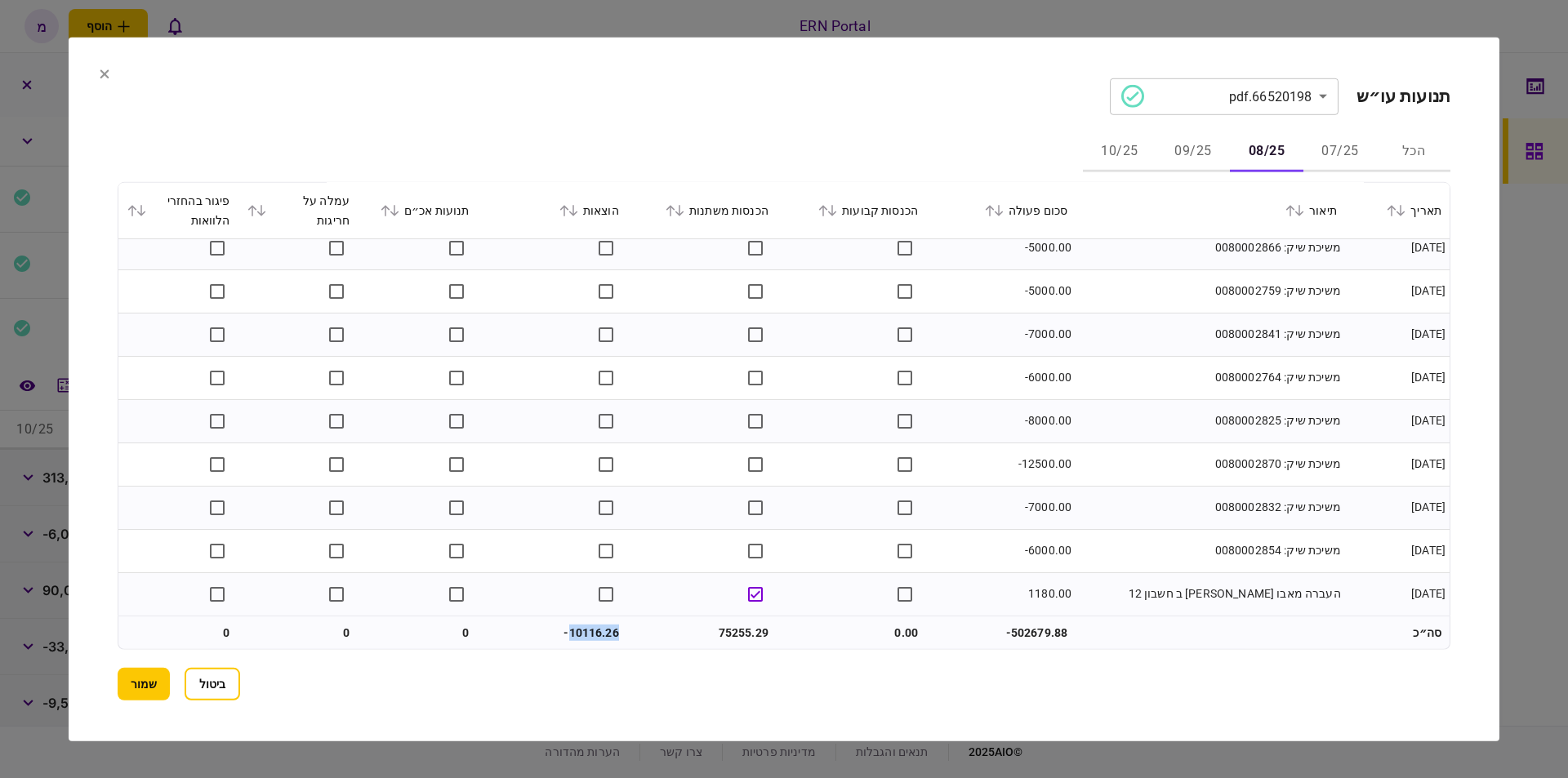
copy td "10116.26"
click at [1198, 143] on button "09/25" at bounding box center [1193, 152] width 73 height 39
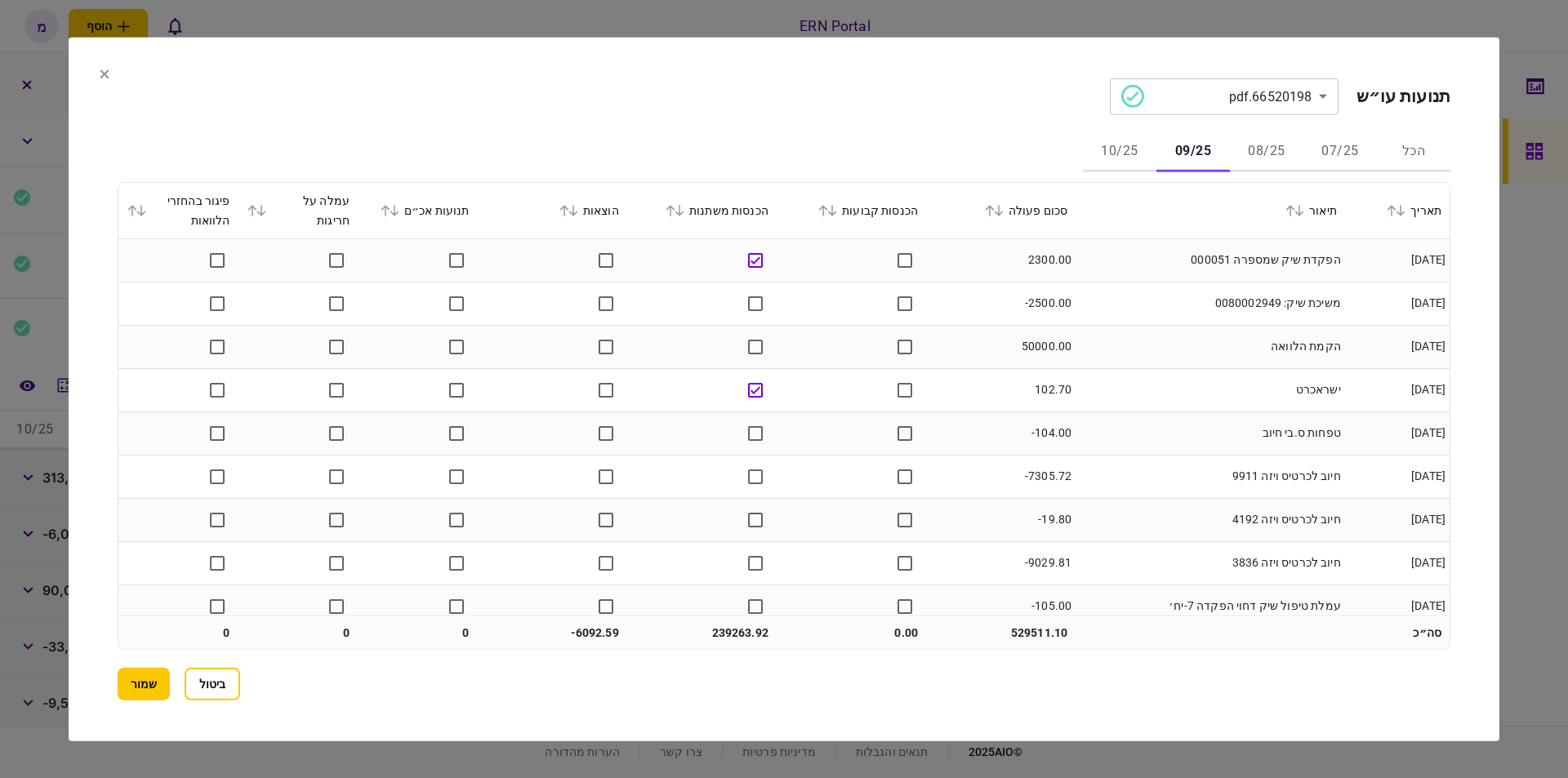
click at [1098, 309] on td "משיכת שיק: 0080002949" at bounding box center [1210, 303] width 269 height 43
click at [1034, 343] on td "50000.00" at bounding box center [1001, 346] width 149 height 43
copy td "50000.00"
click at [1095, 394] on td "ישראכרט" at bounding box center [1210, 389] width 269 height 43
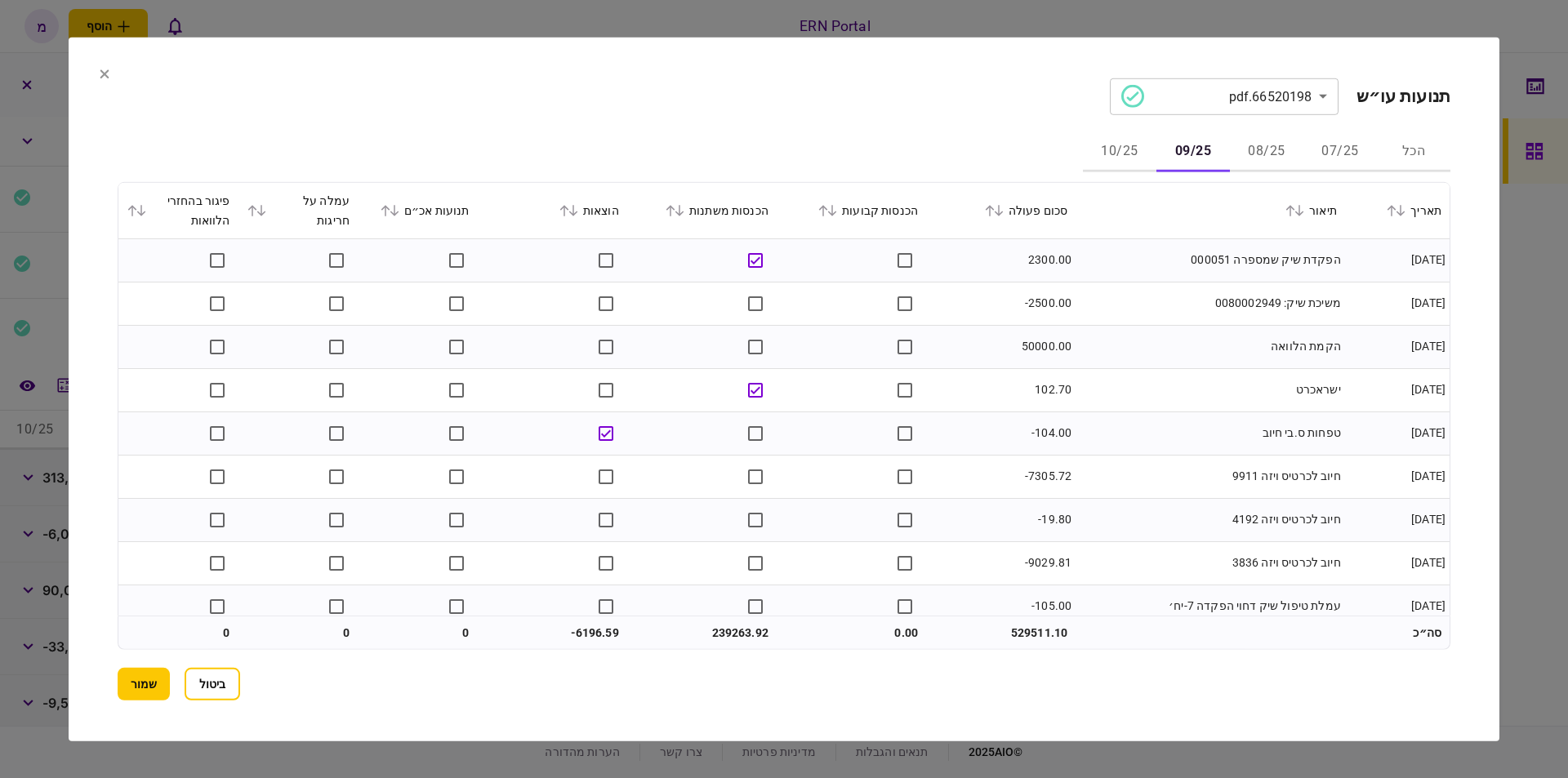
click at [1122, 434] on td "טפחות ס.בי חיוב" at bounding box center [1210, 433] width 269 height 43
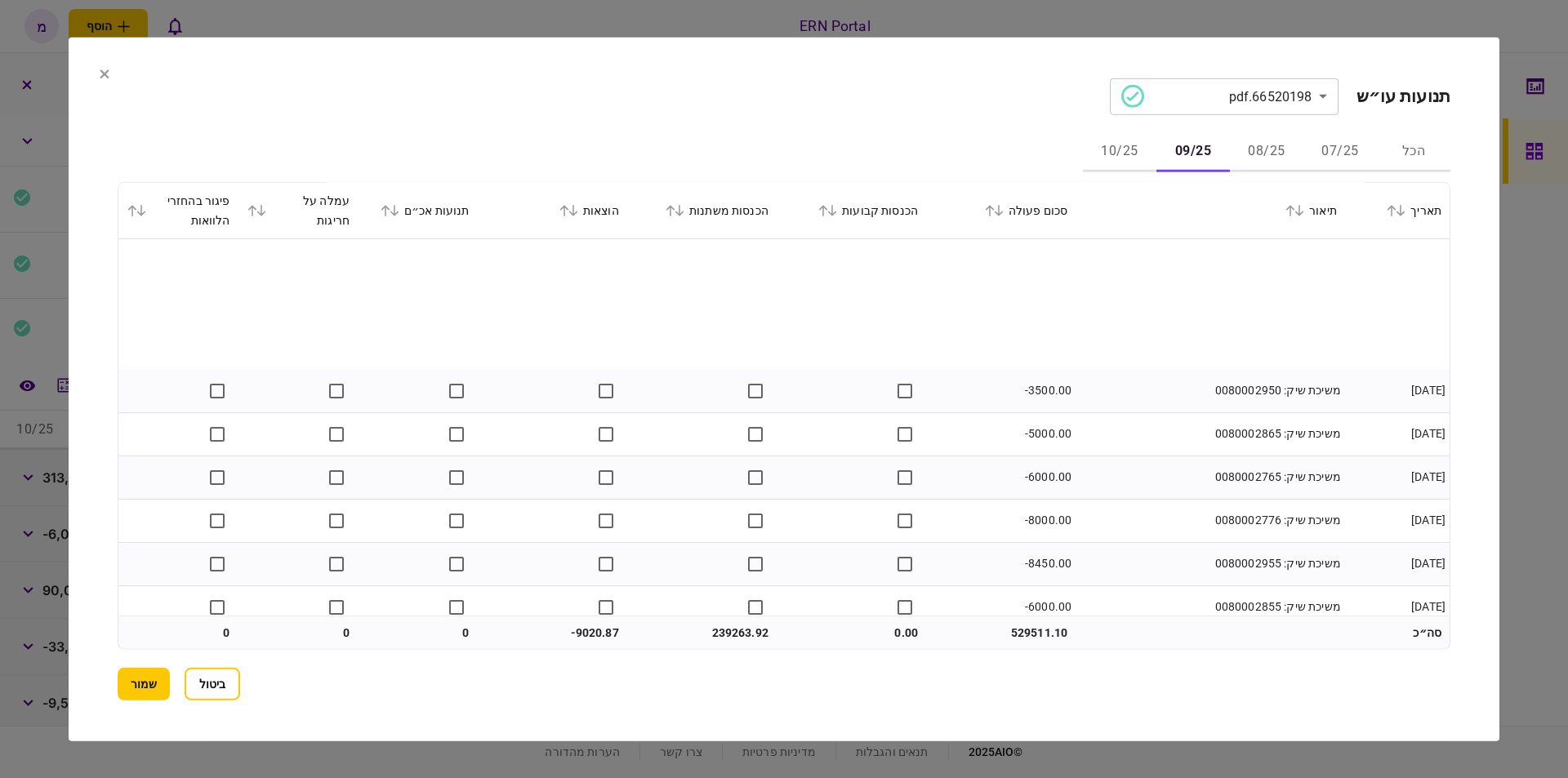
scroll to position [3477, 0]
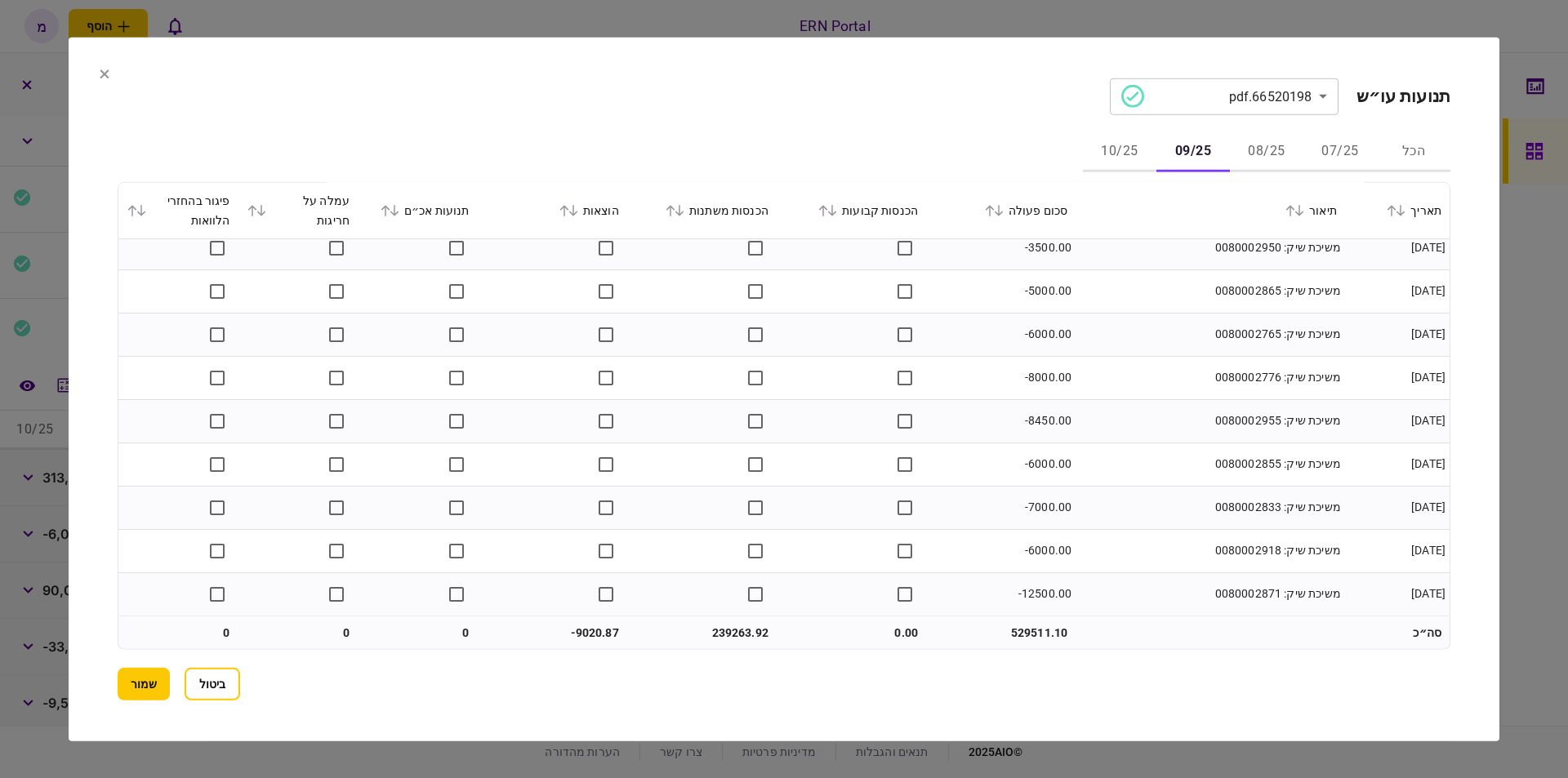
click at [730, 631] on td "239263.92" at bounding box center [701, 632] width 149 height 33
copy td "239263.92"
drag, startPoint x: 571, startPoint y: 636, endPoint x: 595, endPoint y: 623, distance: 27.3
click at [583, 630] on td "-9020.87" at bounding box center [552, 632] width 149 height 33
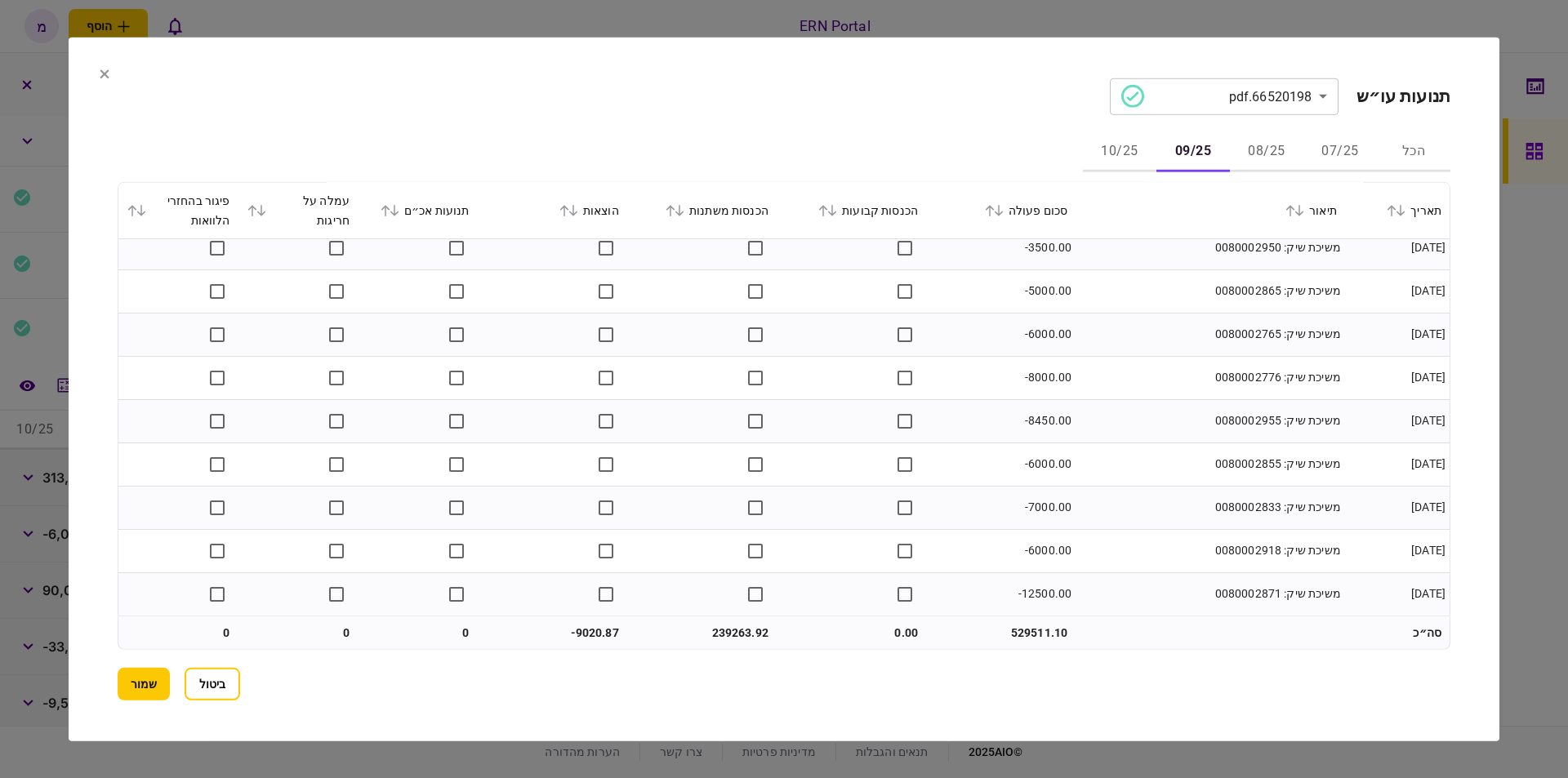
click at [595, 623] on td "-9020.87" at bounding box center [552, 632] width 149 height 33
copy td "9020.87"
click at [1241, 302] on td "משיכת שיק: 0080002865" at bounding box center [1210, 291] width 269 height 43
click at [1110, 141] on button "10/25" at bounding box center [1119, 152] width 73 height 39
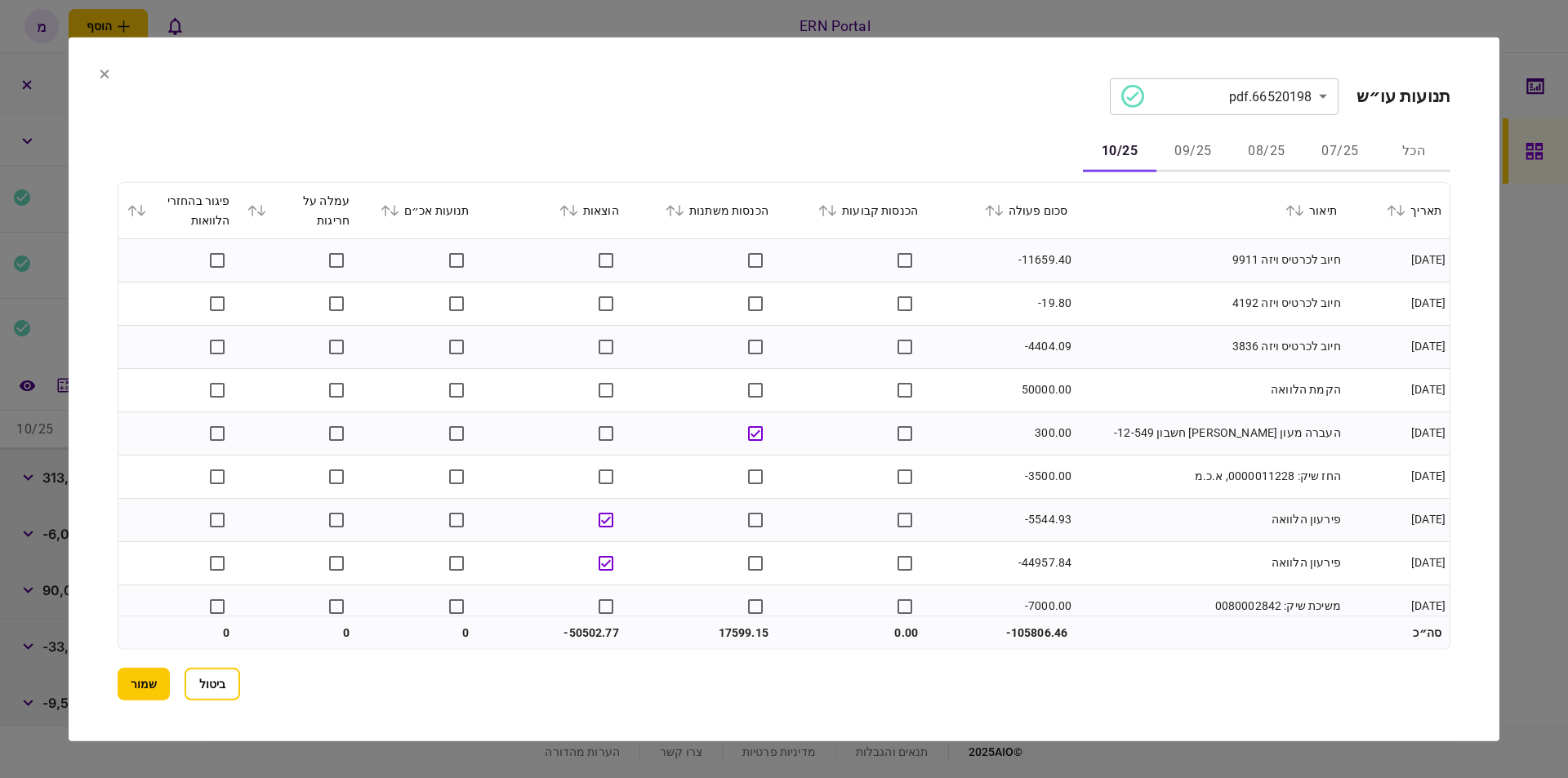
click at [1010, 260] on td "-11659.40" at bounding box center [1001, 260] width 149 height 43
click at [1033, 390] on td "50000.00" at bounding box center [1001, 389] width 149 height 43
copy td "50000.00"
click at [1061, 381] on td "50000.00" at bounding box center [1001, 389] width 149 height 43
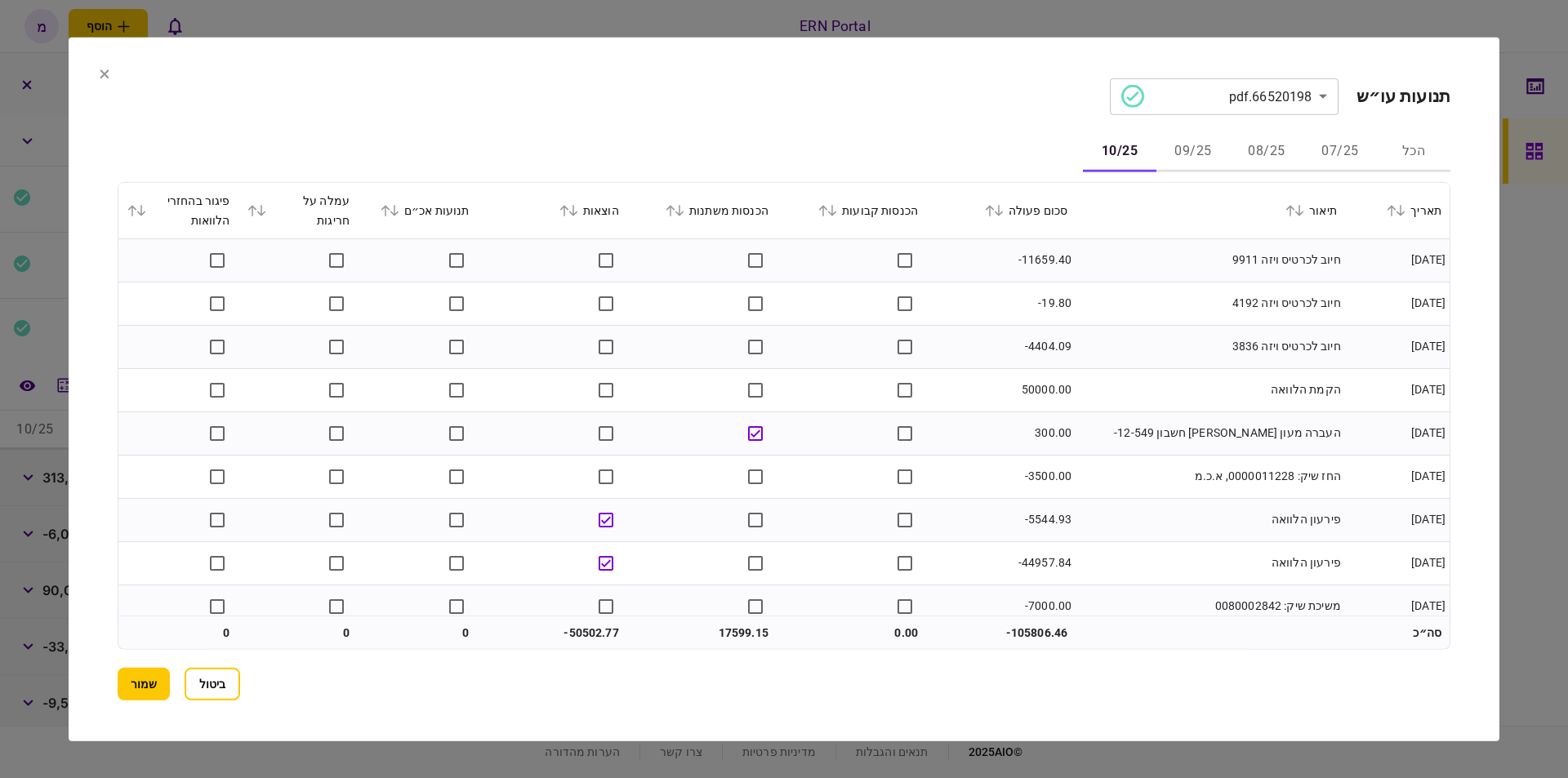
click at [1046, 513] on td "-5544.93" at bounding box center [1001, 519] width 149 height 43
click at [1036, 563] on td "-44957.84" at bounding box center [1001, 563] width 149 height 43
click at [1126, 386] on td "הקמת הלוואה" at bounding box center [1210, 389] width 269 height 43
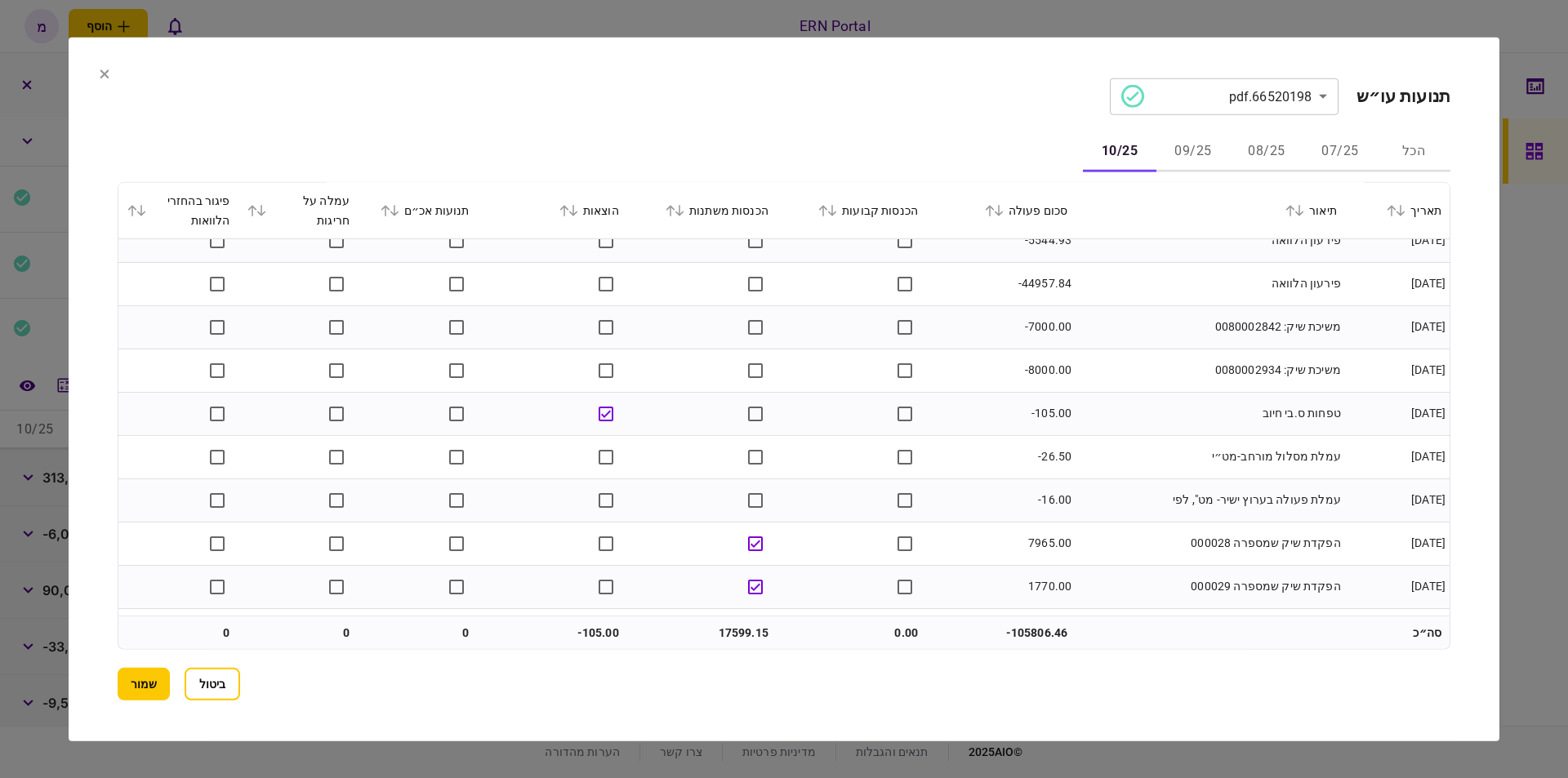
scroll to position [361, 0]
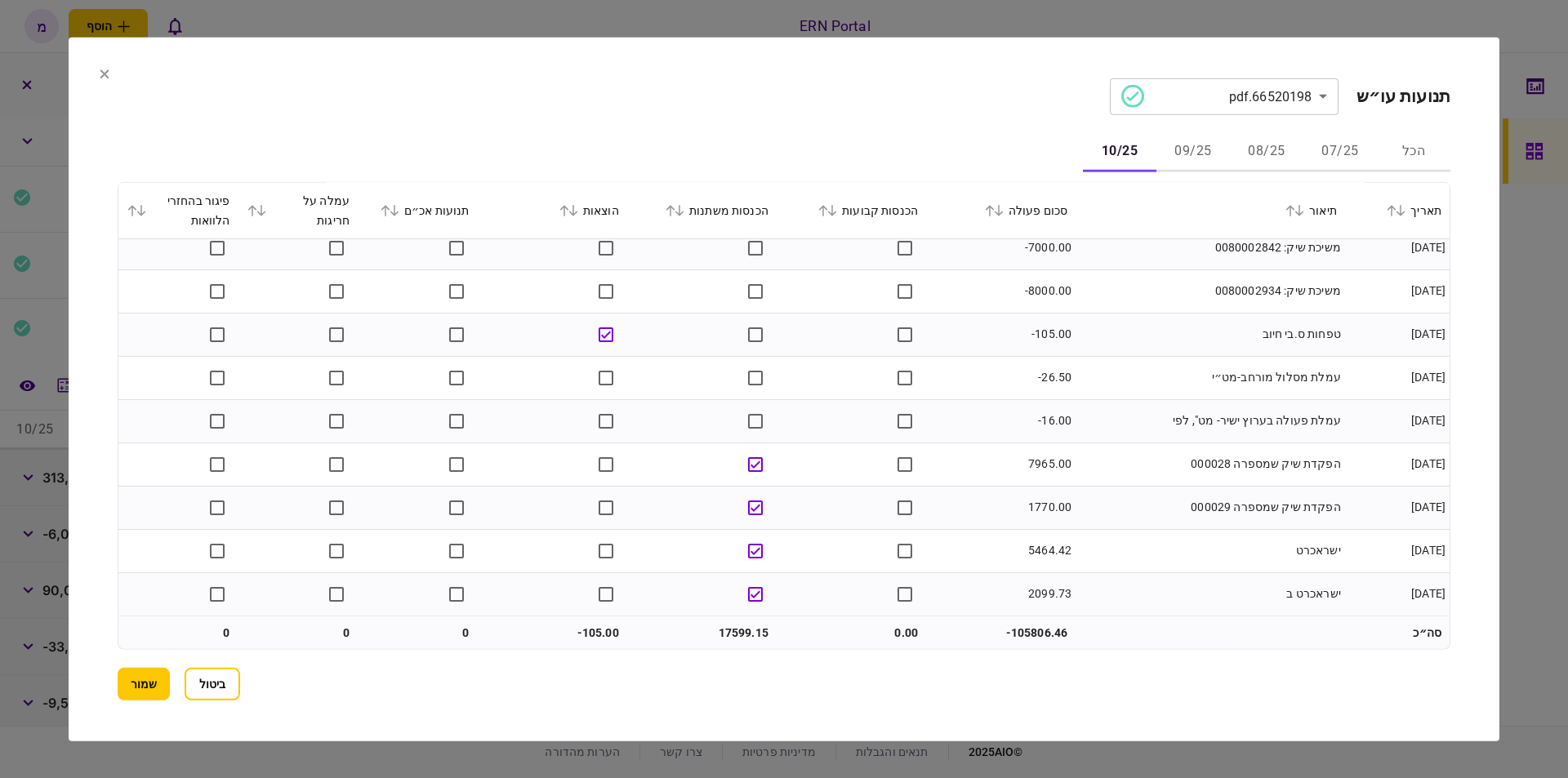
click at [727, 638] on td "17599.15" at bounding box center [701, 632] width 149 height 33
click at [587, 634] on td "-105.00" at bounding box center [552, 632] width 149 height 33
click at [151, 672] on button "שמור" at bounding box center [143, 684] width 52 height 33
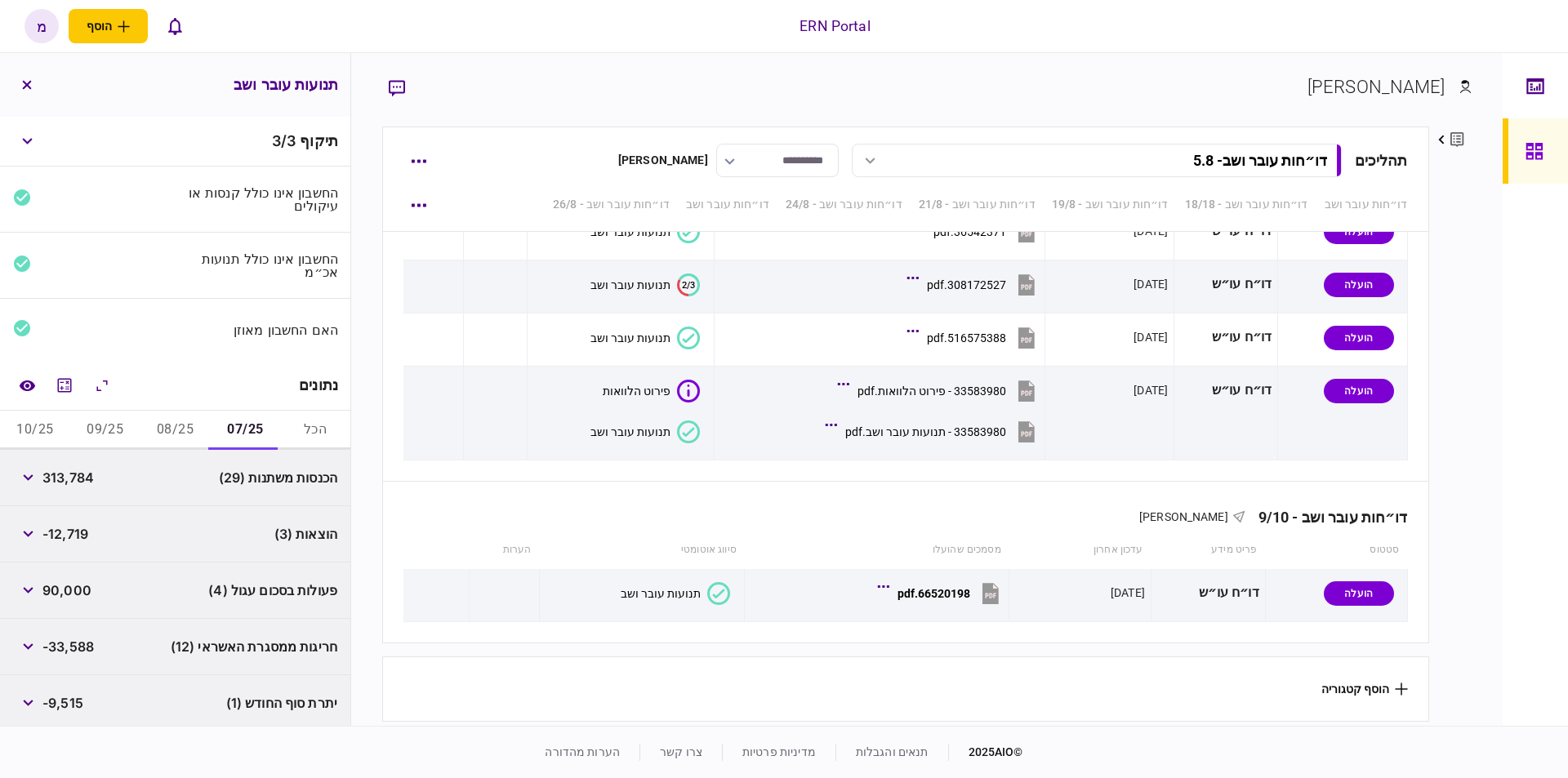
scroll to position [59, 0]
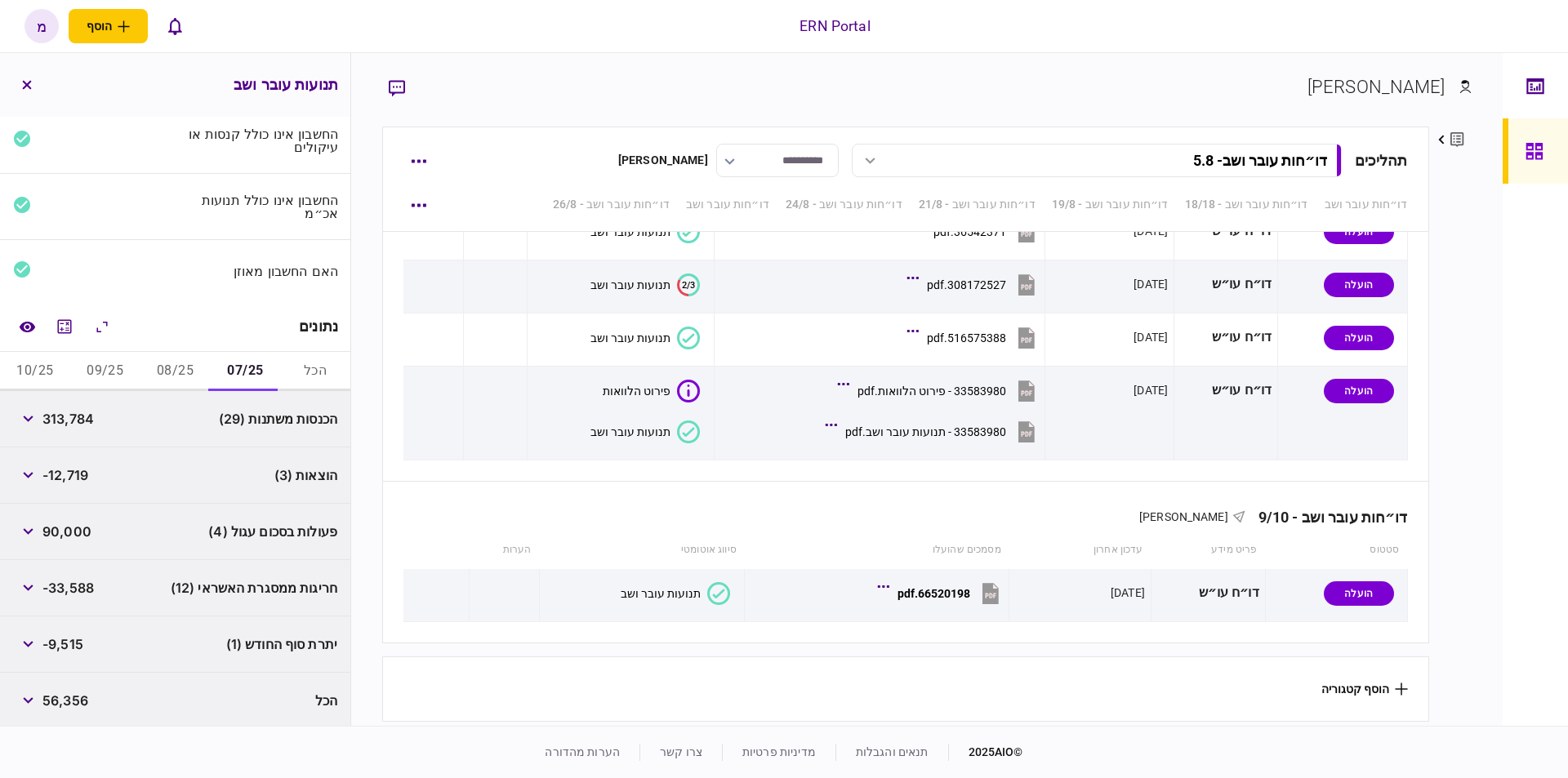
click at [81, 637] on span "-9,515" at bounding box center [63, 644] width 41 height 19
click at [163, 363] on button "08/25" at bounding box center [176, 372] width 71 height 39
click at [102, 366] on button "09/25" at bounding box center [106, 372] width 71 height 39
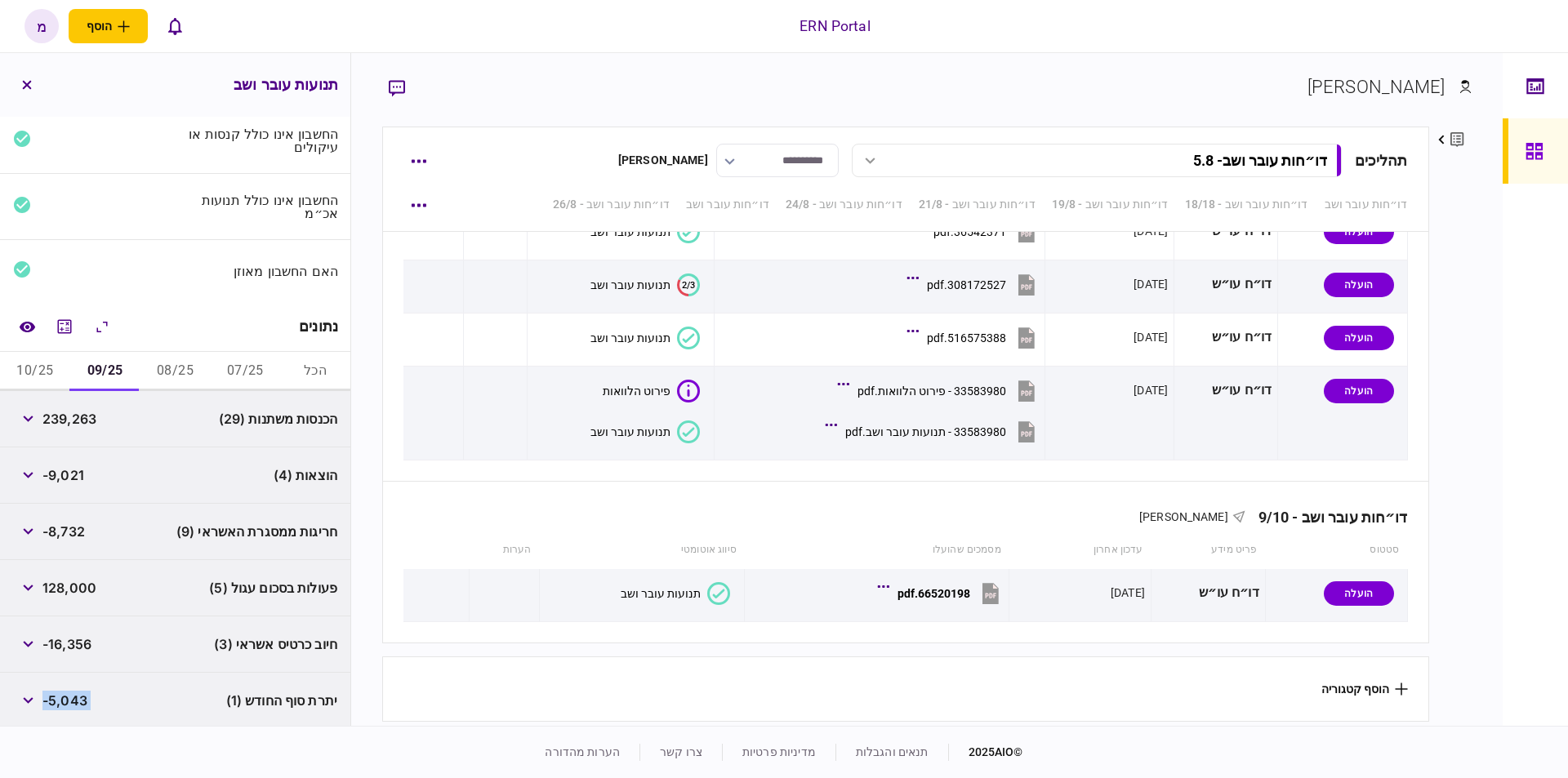
click at [38, 359] on button "10/25" at bounding box center [35, 372] width 71 height 39
